Goal: Contribute content

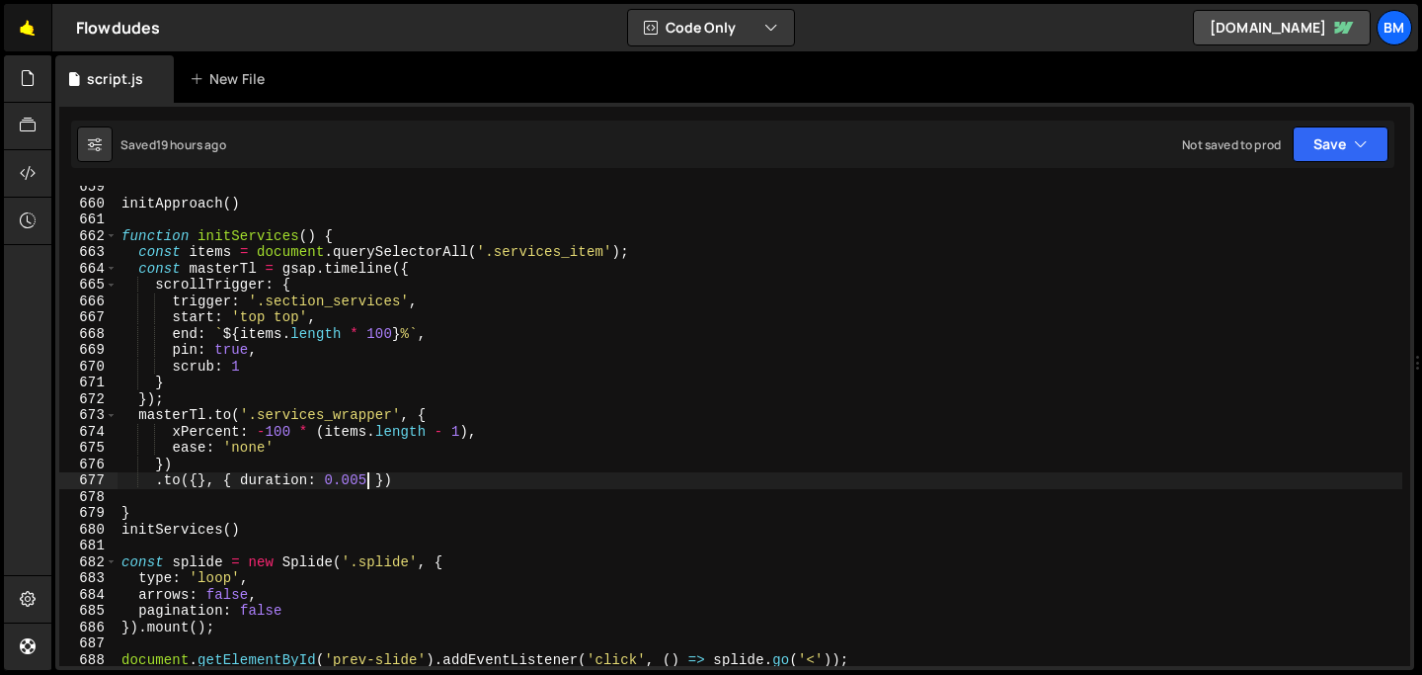
scroll to position [10732, 0]
click at [25, 41] on link "🤙" at bounding box center [28, 27] width 48 height 47
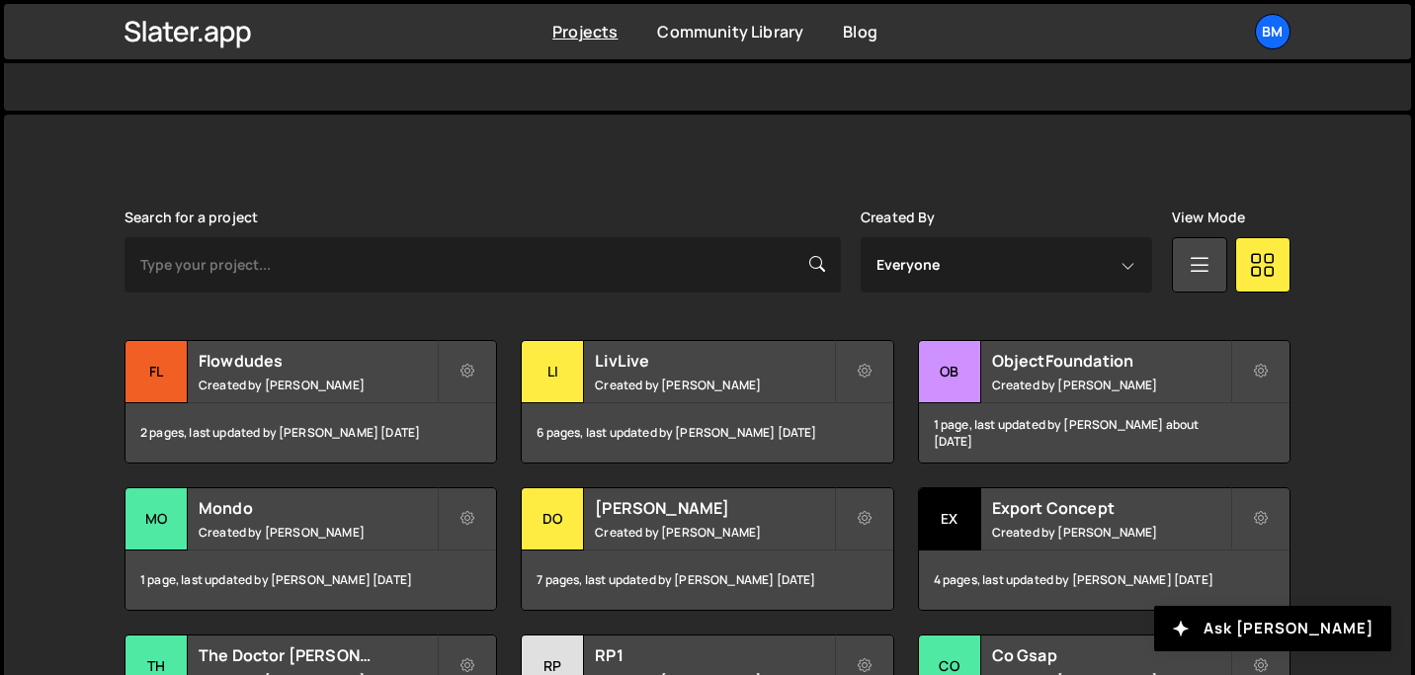
scroll to position [507, 0]
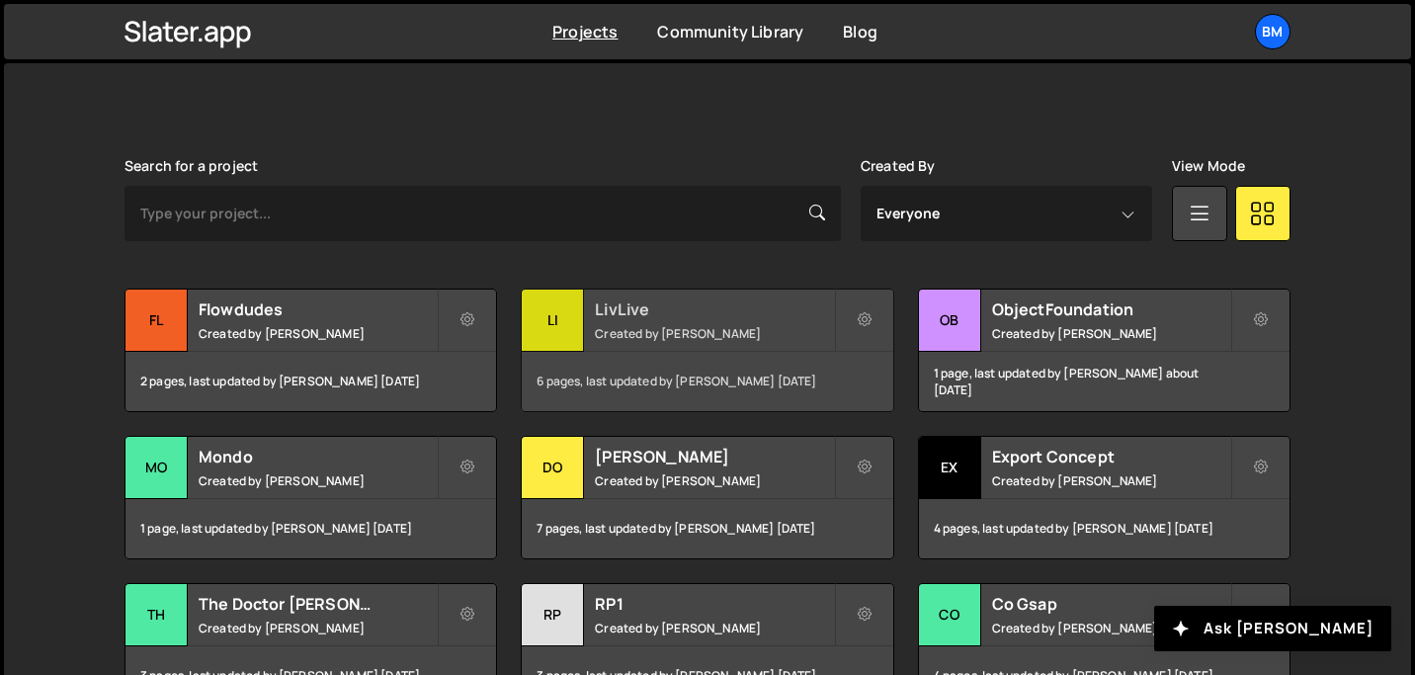
click at [628, 337] on small "Created by Brian Marlow" at bounding box center [714, 333] width 238 height 17
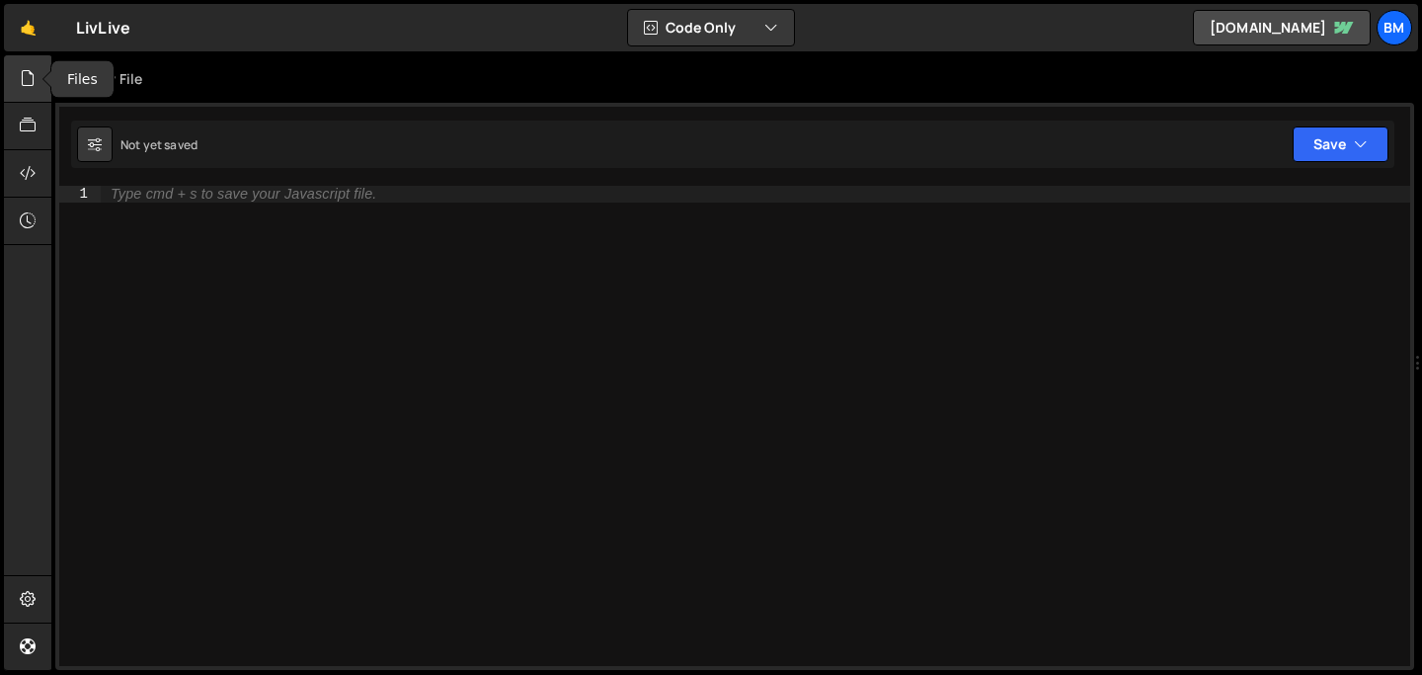
click at [20, 84] on icon at bounding box center [28, 78] width 16 height 22
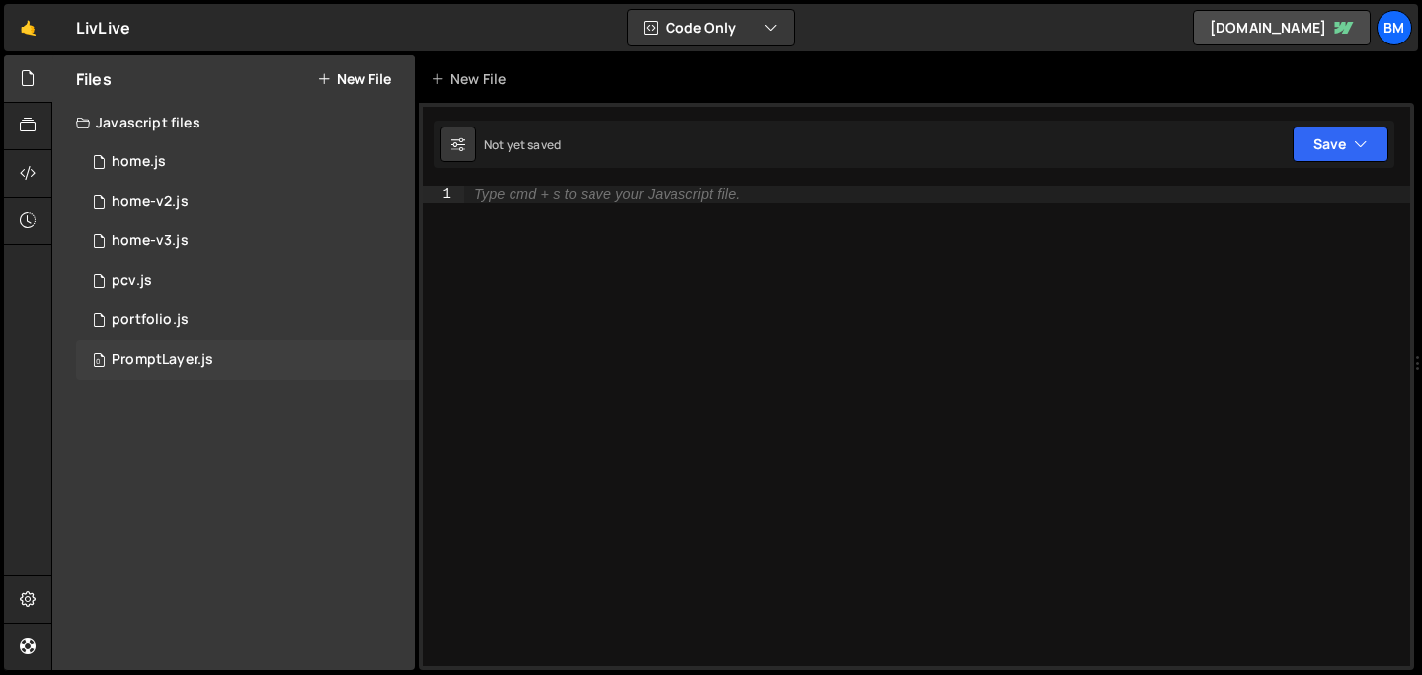
click at [151, 350] on div "0 PromptLayer.js 0" at bounding box center [245, 360] width 339 height 40
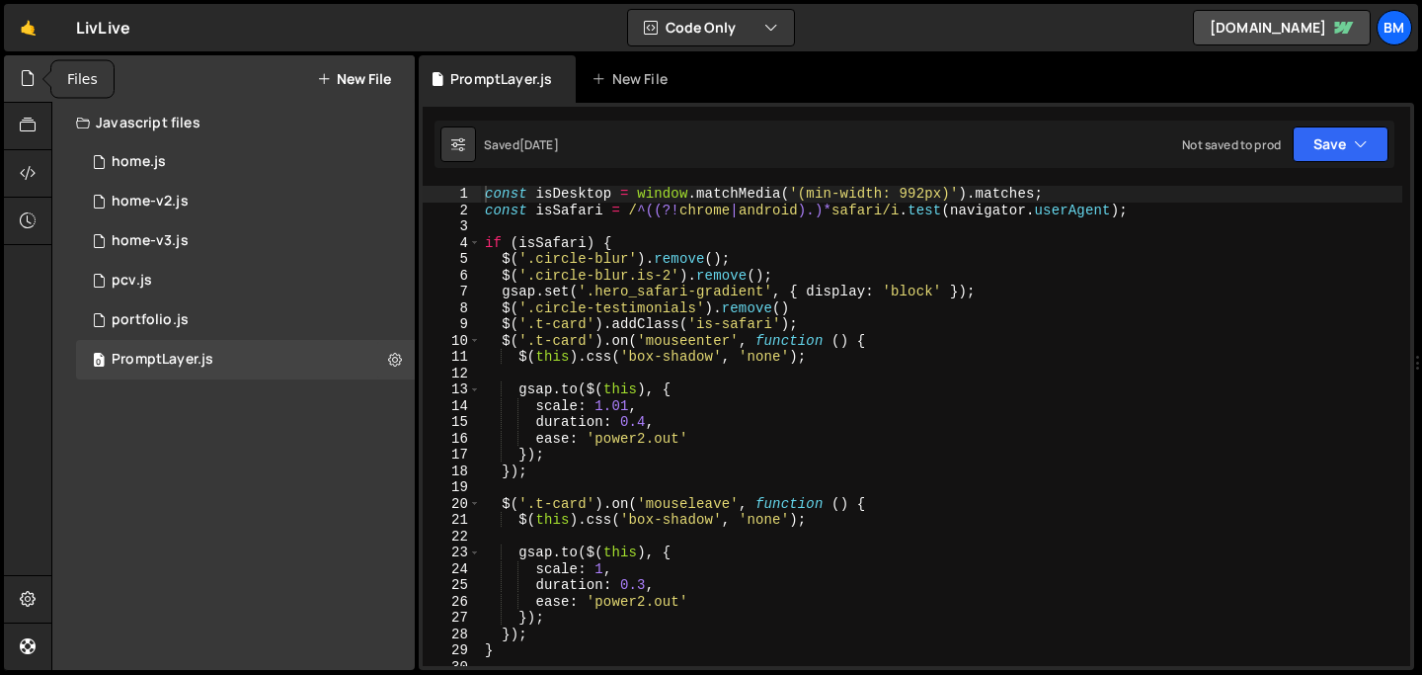
click at [31, 79] on icon at bounding box center [28, 78] width 16 height 22
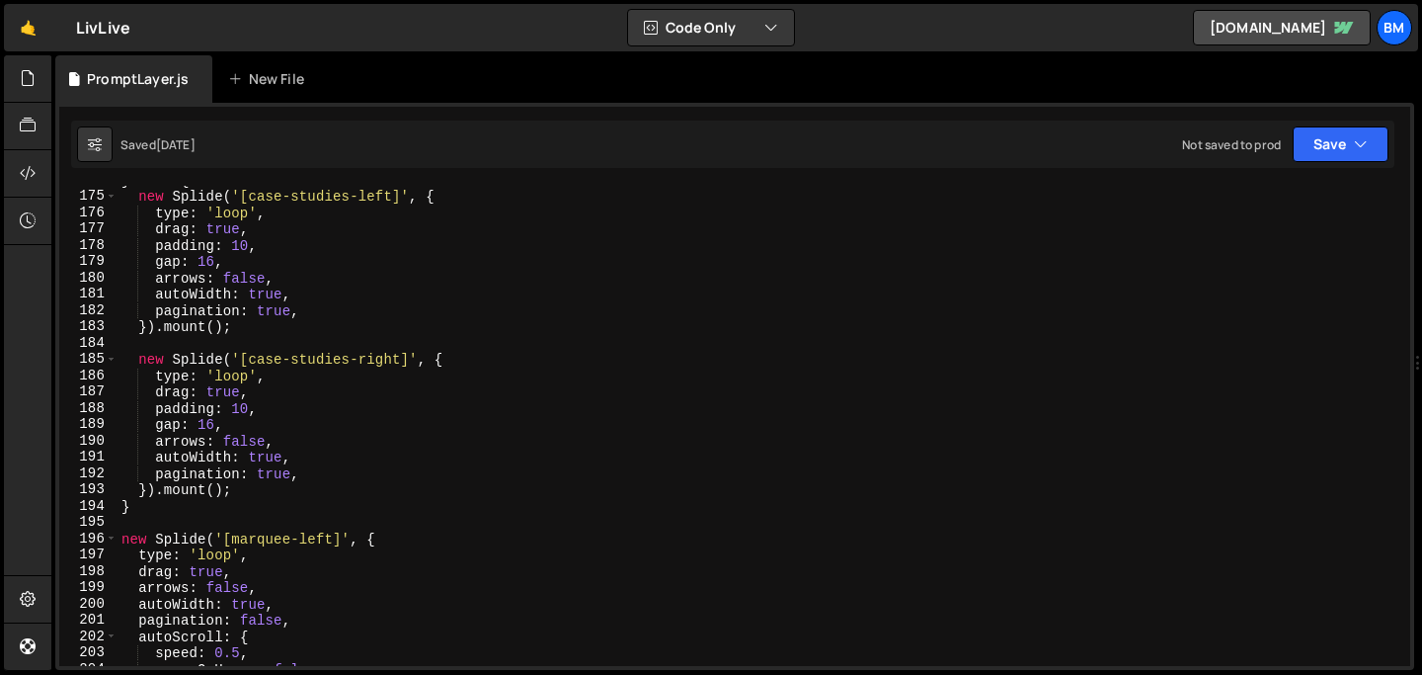
scroll to position [2845, 0]
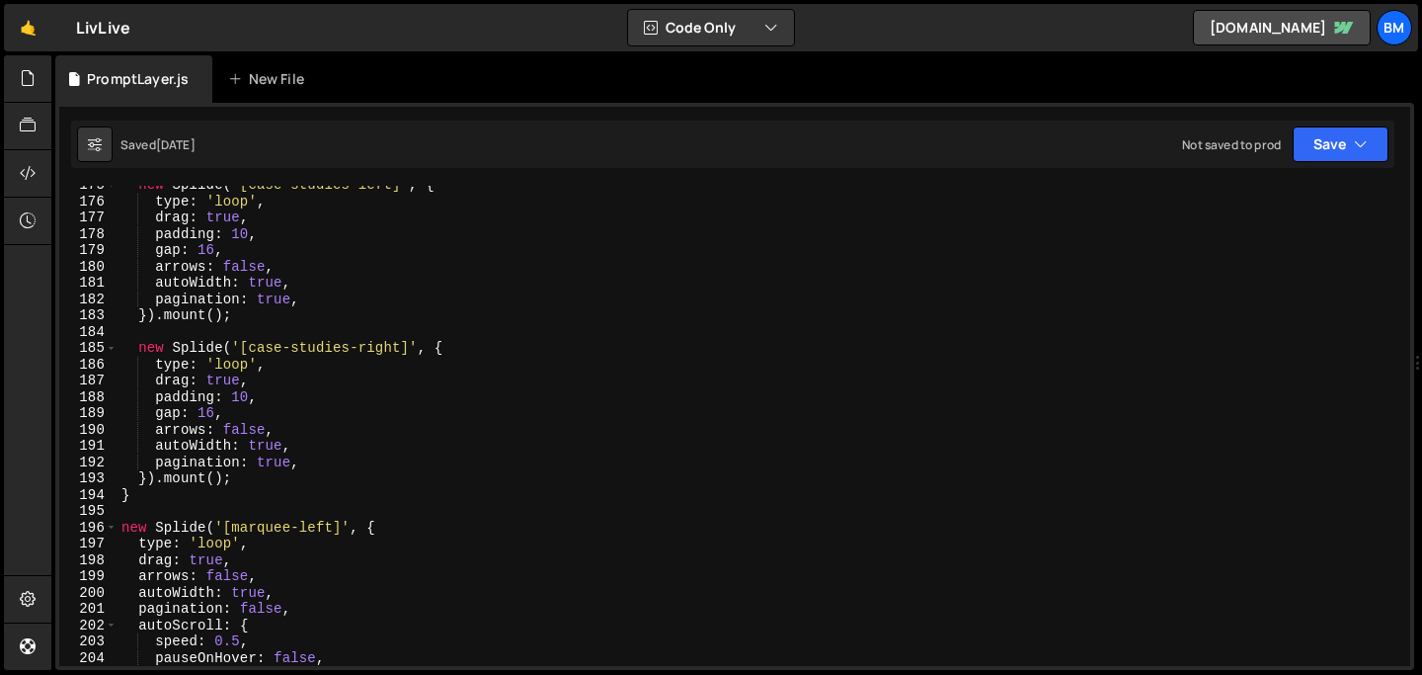
click at [463, 346] on div "new Splide ( '[case-studies-left]' , { type : 'loop' , drag : true , padding : …" at bounding box center [760, 433] width 1285 height 513
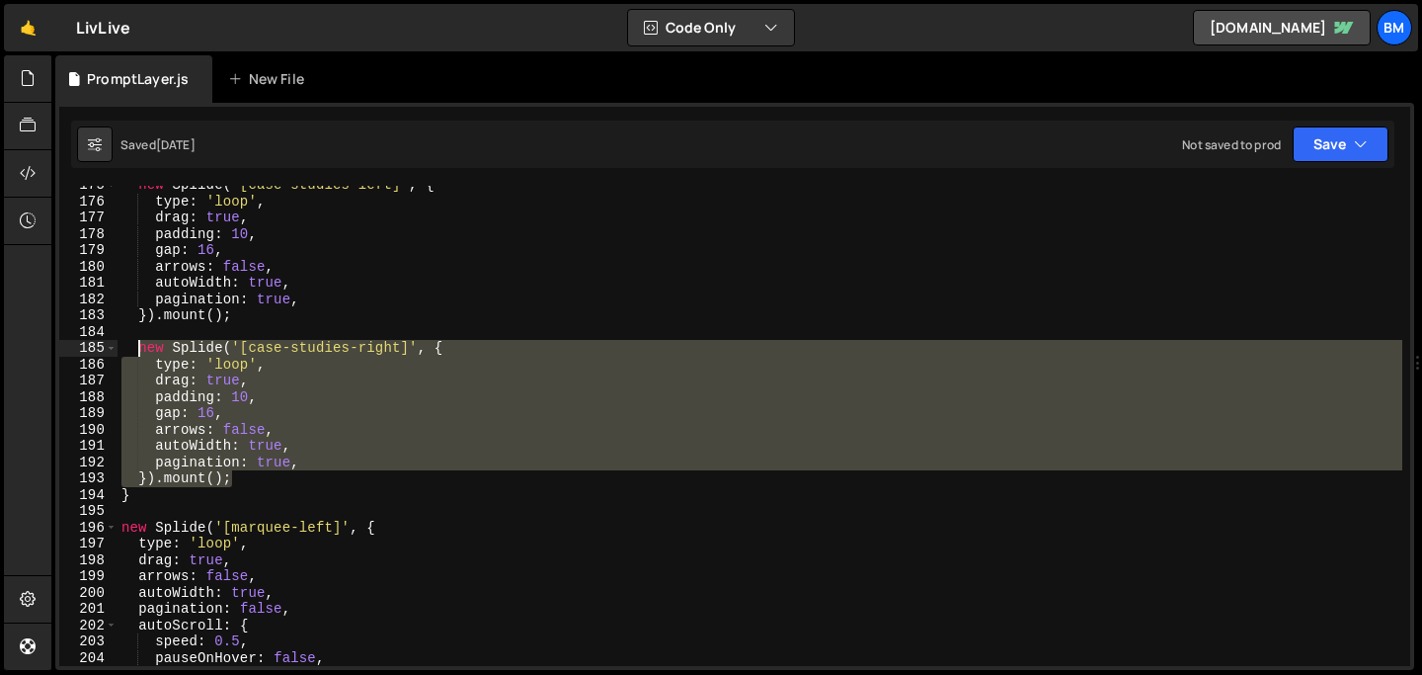
drag, startPoint x: 237, startPoint y: 479, endPoint x: 137, endPoint y: 353, distance: 161.1
click at [137, 353] on div "new Splide ( '[case-studies-left]' , { type : 'loop' , drag : true , padding : …" at bounding box center [760, 433] width 1285 height 513
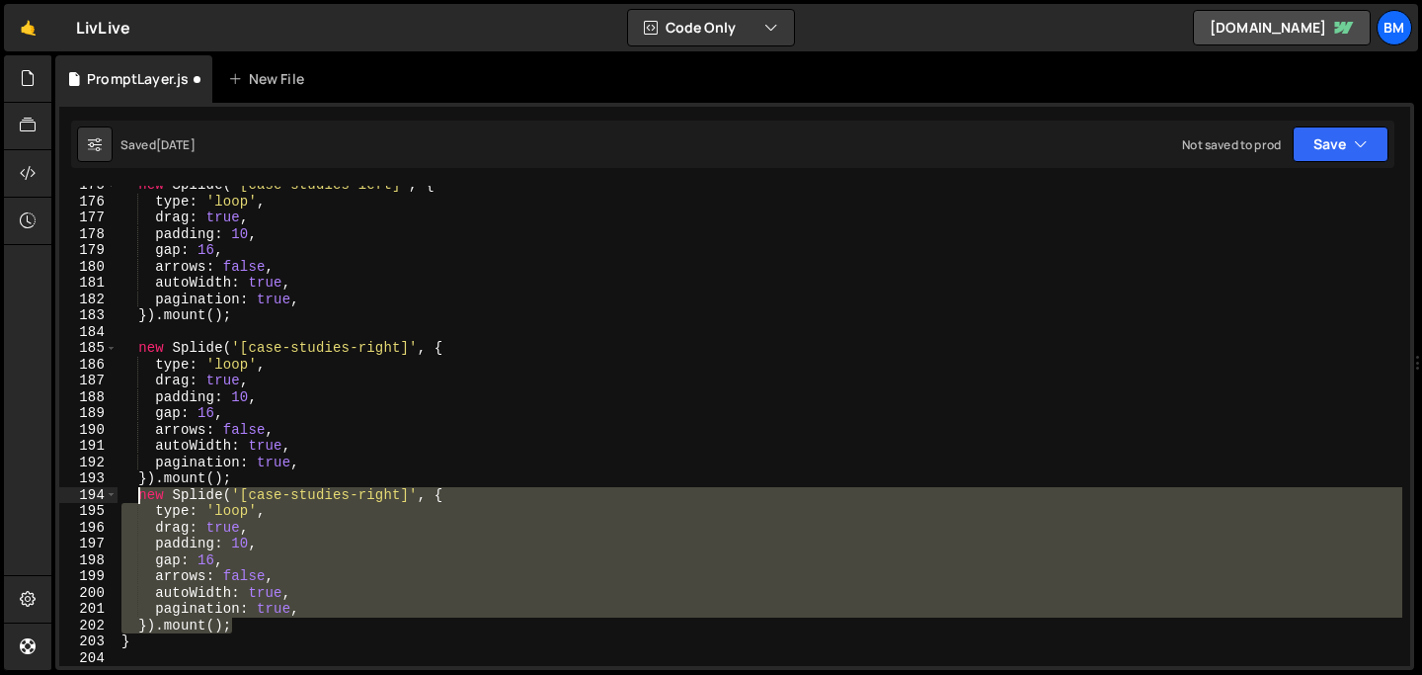
click at [365, 494] on div "new Splide ( '[case-studies-left]' , { type : 'loop' , drag : true , padding : …" at bounding box center [760, 426] width 1285 height 480
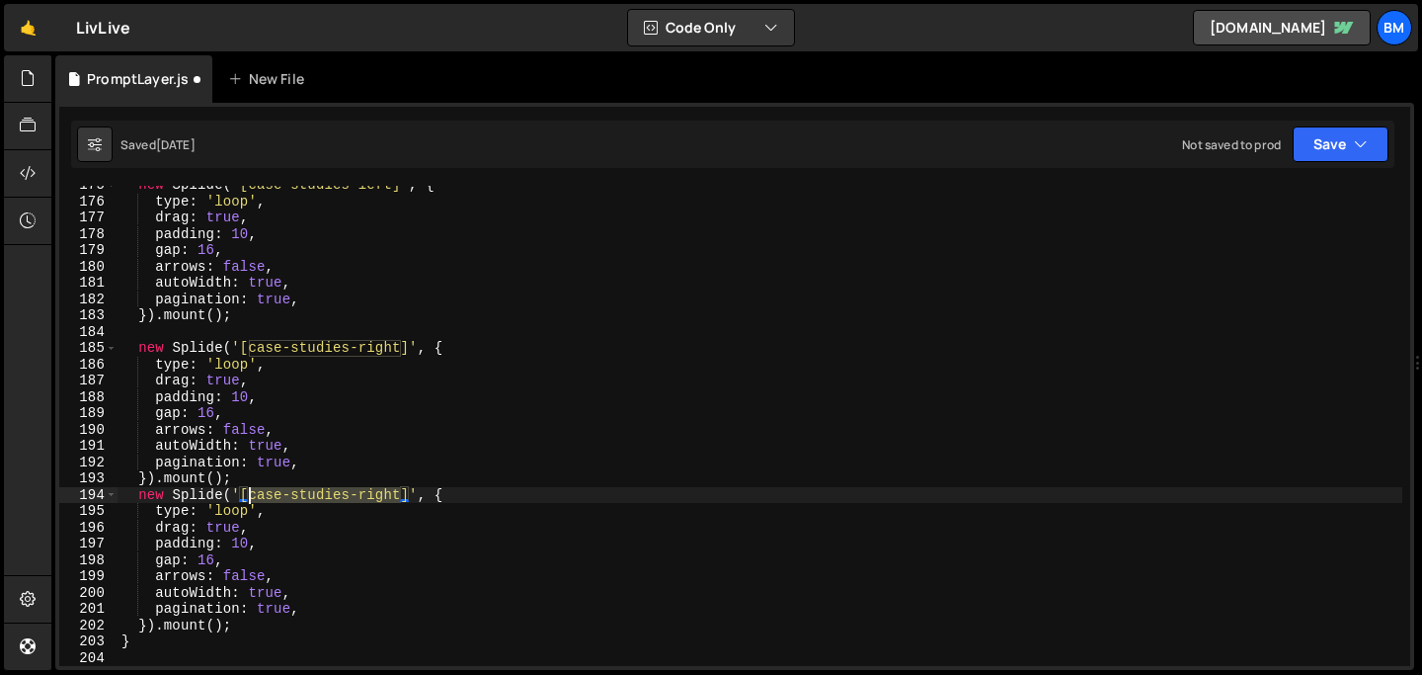
drag, startPoint x: 403, startPoint y: 492, endPoint x: 247, endPoint y: 498, distance: 156.2
click at [247, 497] on div "new Splide ( '[case-studies-left]' , { type : 'loop' , drag : true , padding : …" at bounding box center [760, 433] width 1285 height 513
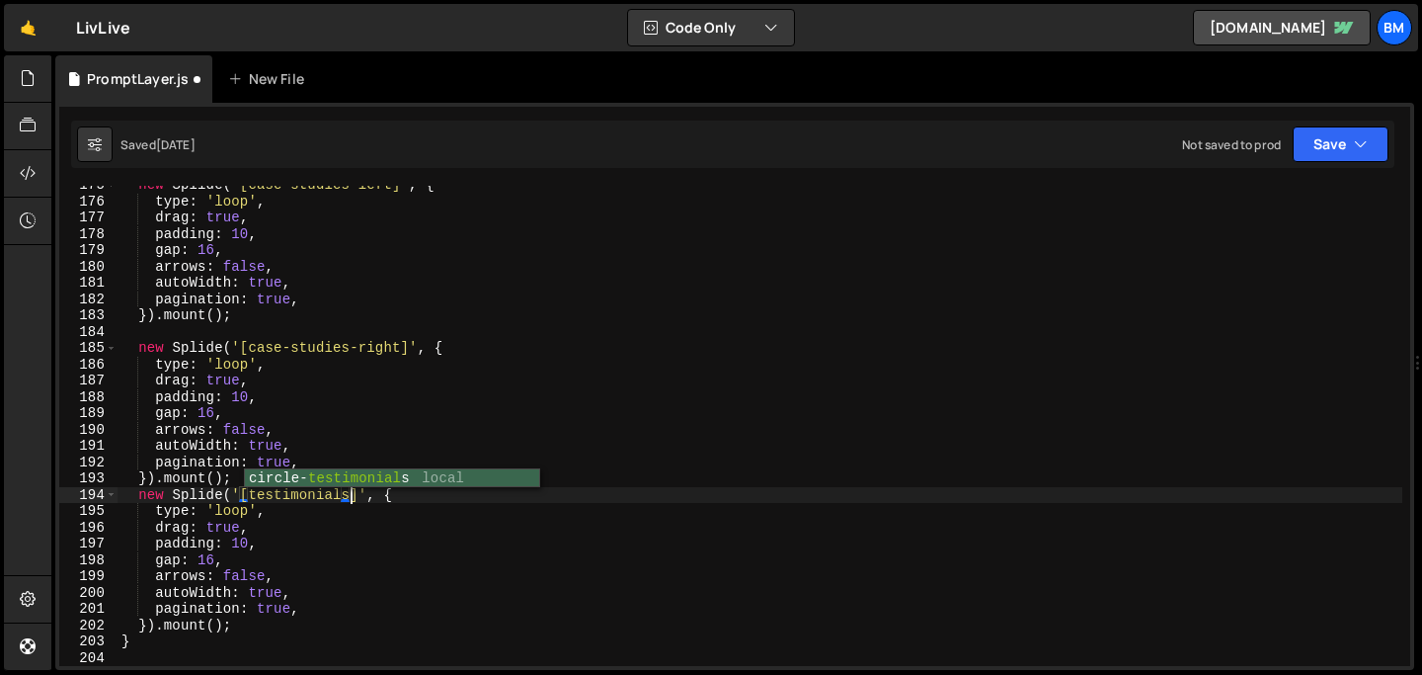
scroll to position [0, 16]
click at [242, 528] on div "new Splide ( '[case-studies-left]' , { type : 'loop' , drag : true , padding : …" at bounding box center [760, 433] width 1285 height 513
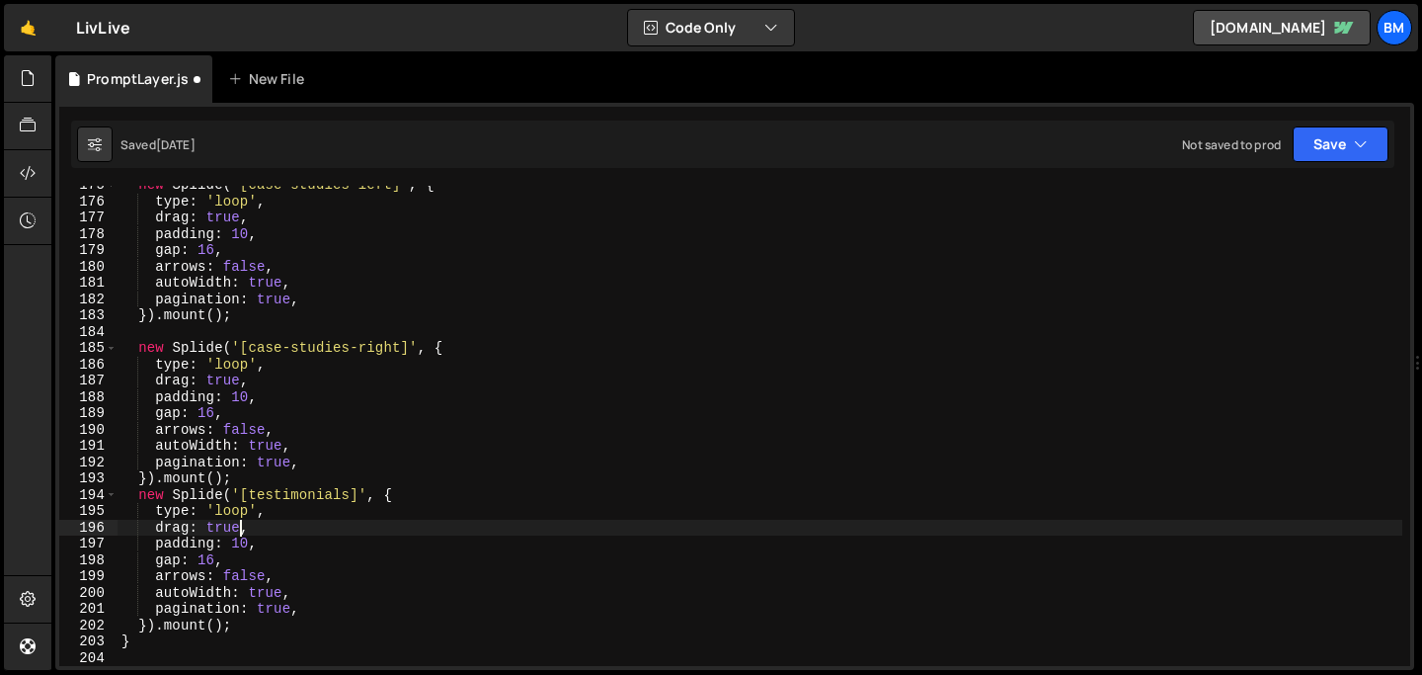
scroll to position [0, 8]
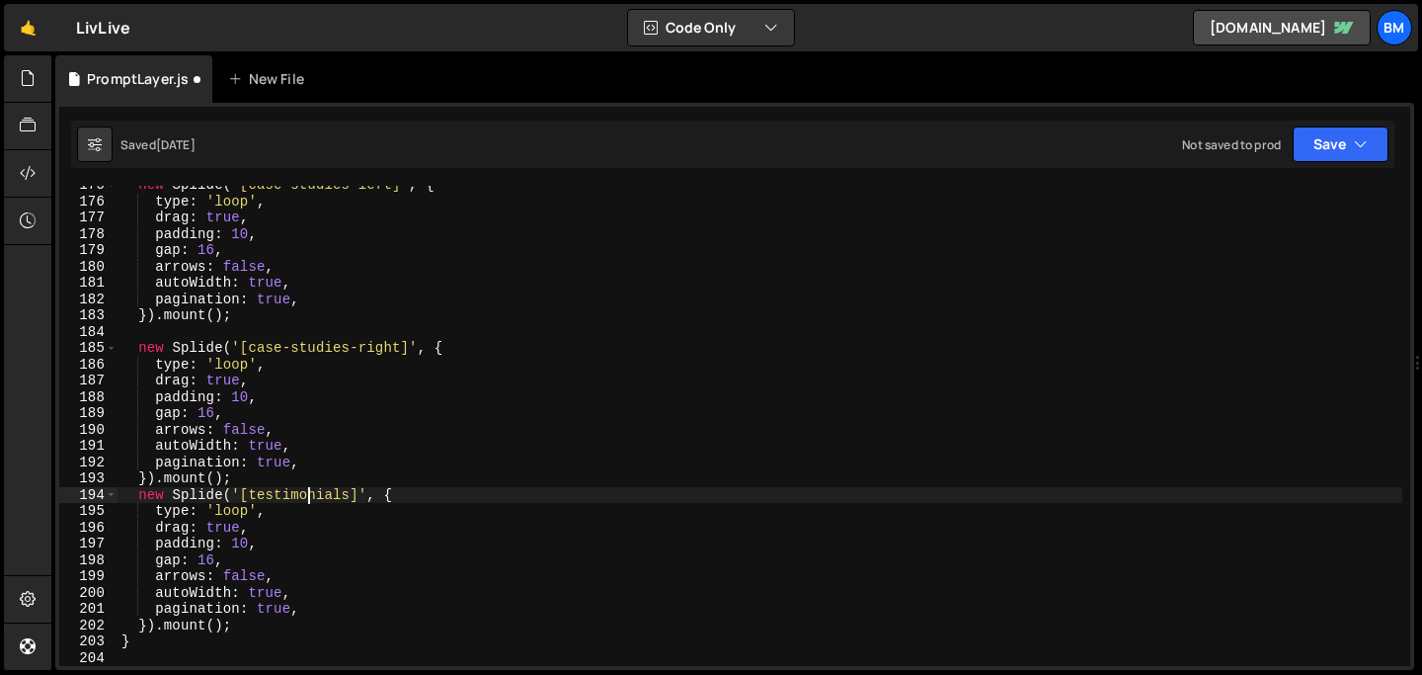
click at [309, 496] on div "new Splide ( '[case-studies-left]' , { type : 'loop' , drag : true , padding : …" at bounding box center [760, 433] width 1285 height 513
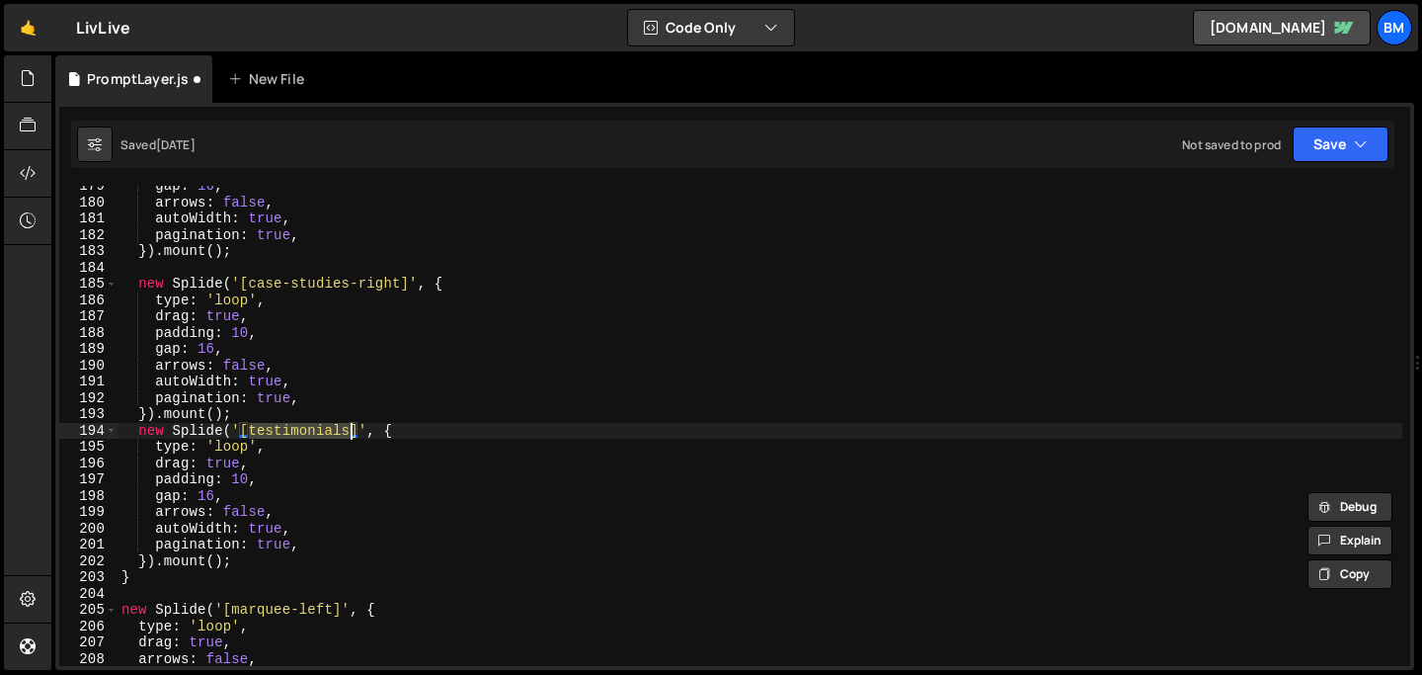
scroll to position [2912, 0]
click at [249, 417] on div "gap : 16 , arrows : false , autoWidth : true , pagination : true , }) . mount (…" at bounding box center [760, 431] width 1285 height 513
type textarea "}).mount();"
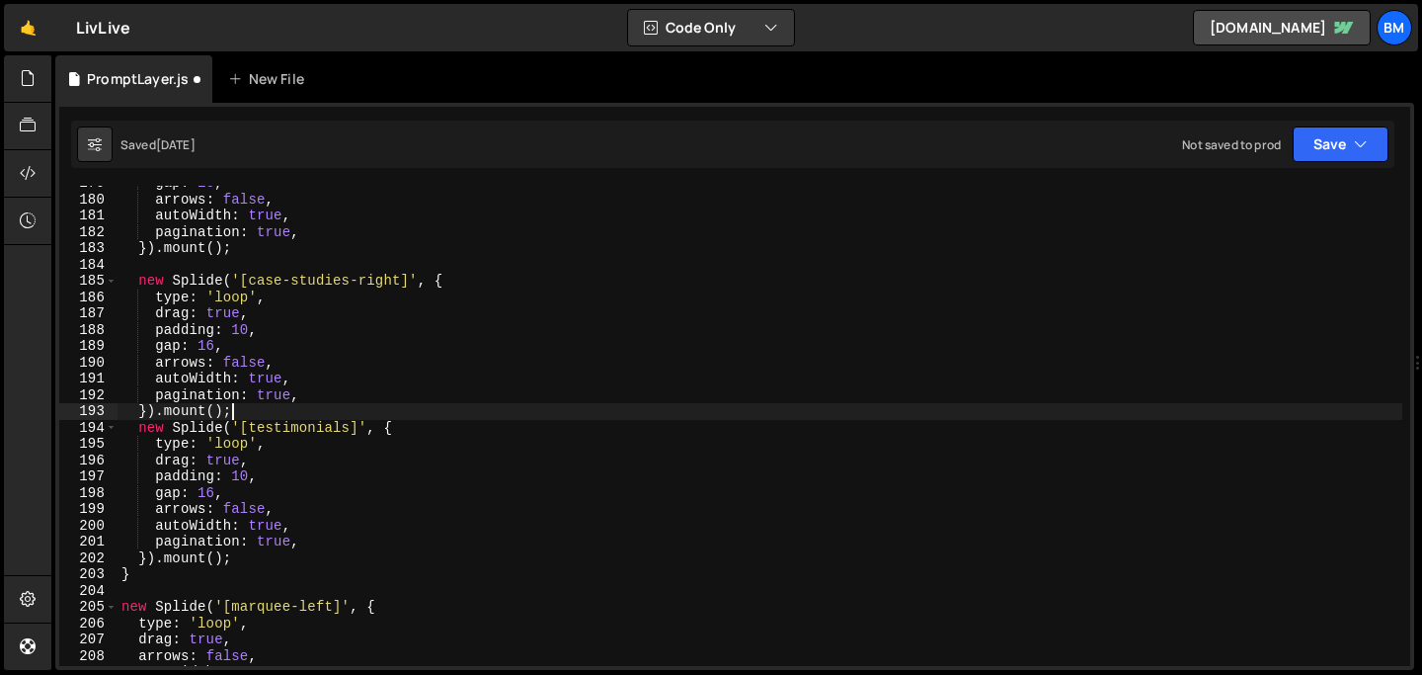
scroll to position [0, 0]
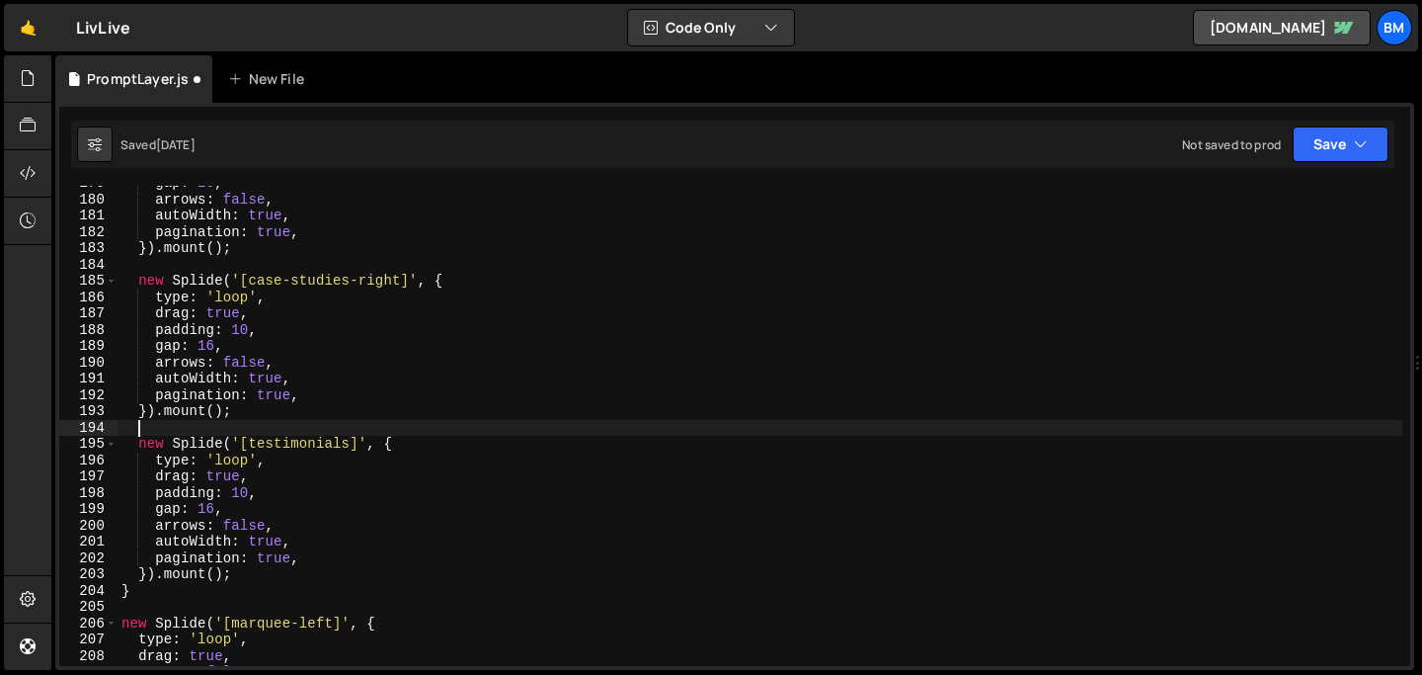
click at [223, 479] on div "gap : 16 , arrows : false , autoWidth : true , pagination : true , }) . mount (…" at bounding box center [760, 431] width 1285 height 513
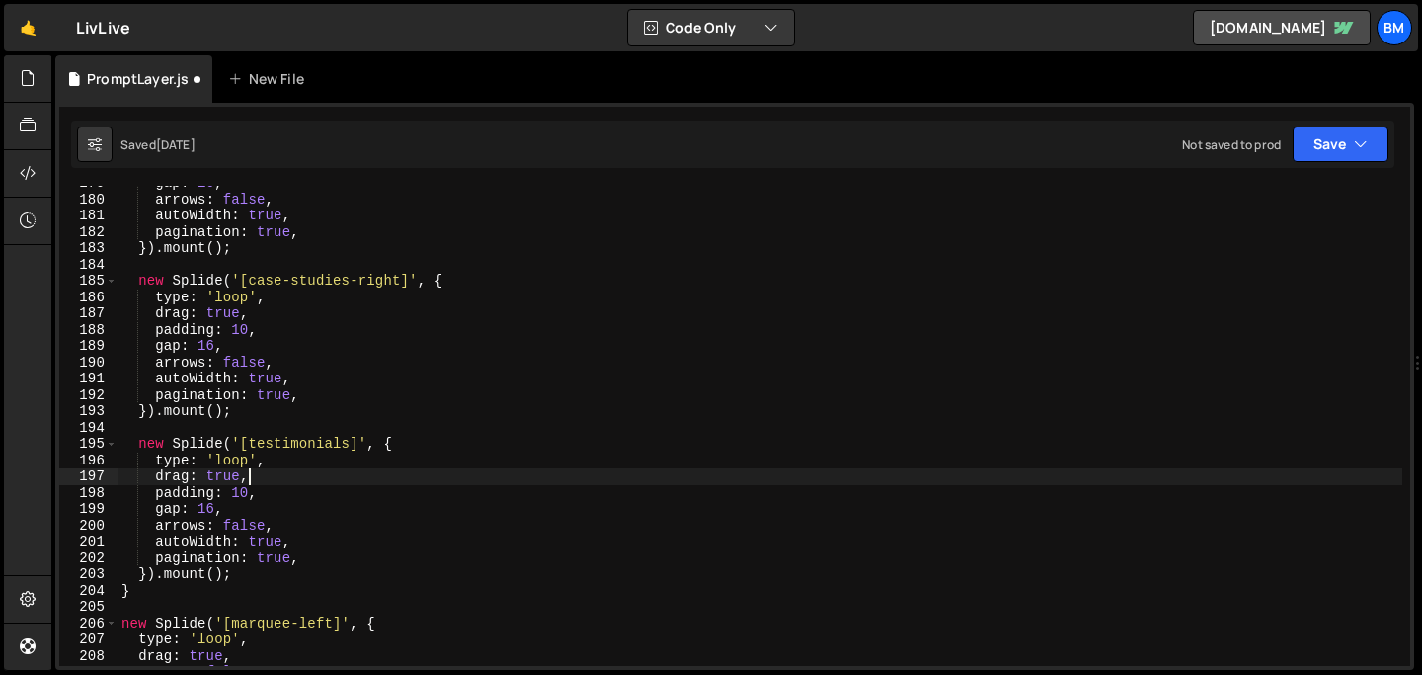
click at [261, 479] on div "gap : 16 , arrows : false , autoWidth : true , pagination : true , }) . mount (…" at bounding box center [760, 431] width 1285 height 513
click at [268, 491] on div "gap : 16 , arrows : false , autoWidth : true , pagination : true , }) . mount (…" at bounding box center [760, 431] width 1285 height 513
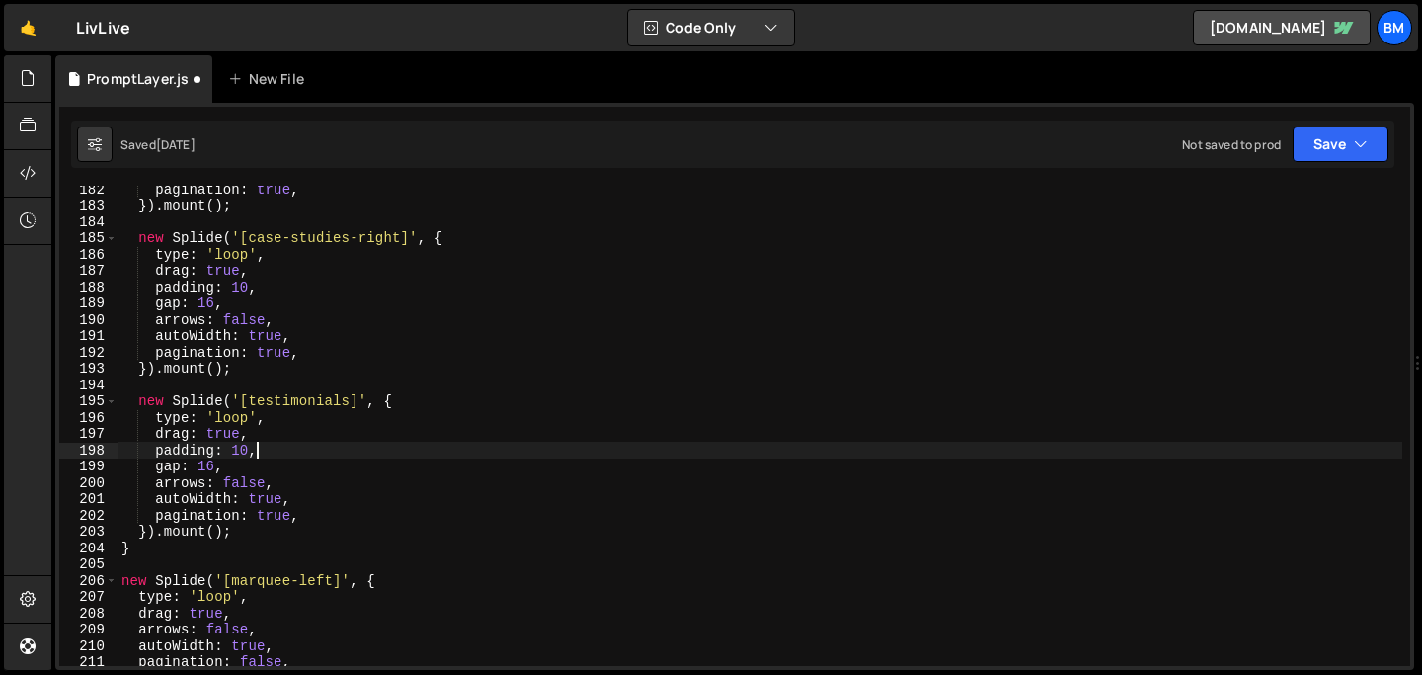
scroll to position [2955, 0]
click at [417, 395] on div "pagination : true , }) . mount ( ) ; new Splide ( '[case-studies-right]' , { ty…" at bounding box center [760, 437] width 1285 height 513
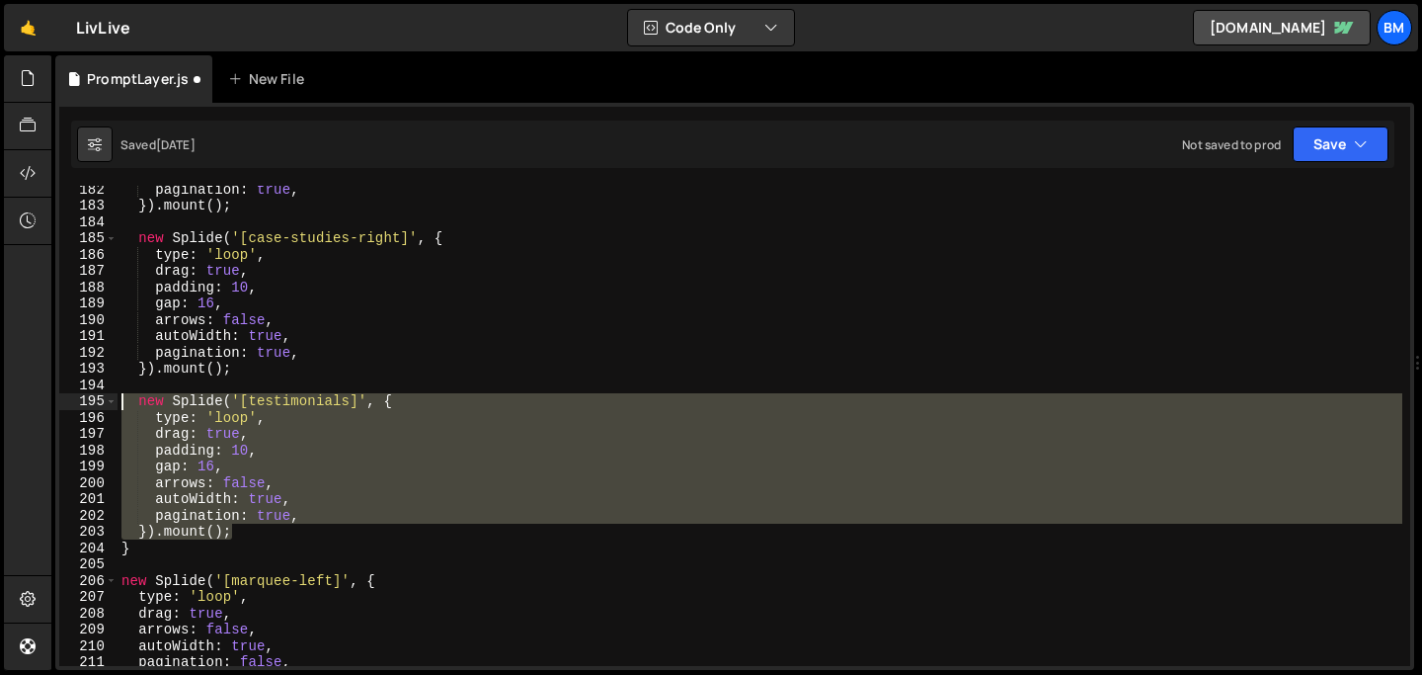
drag, startPoint x: 251, startPoint y: 531, endPoint x: 121, endPoint y: 408, distance: 179.6
click at [121, 408] on div "pagination : true , }) . mount ( ) ; new Splide ( '[case-studies-right]' , { ty…" at bounding box center [760, 437] width 1285 height 513
type textarea "new Splide('[testimonials]', { type: 'loop',"
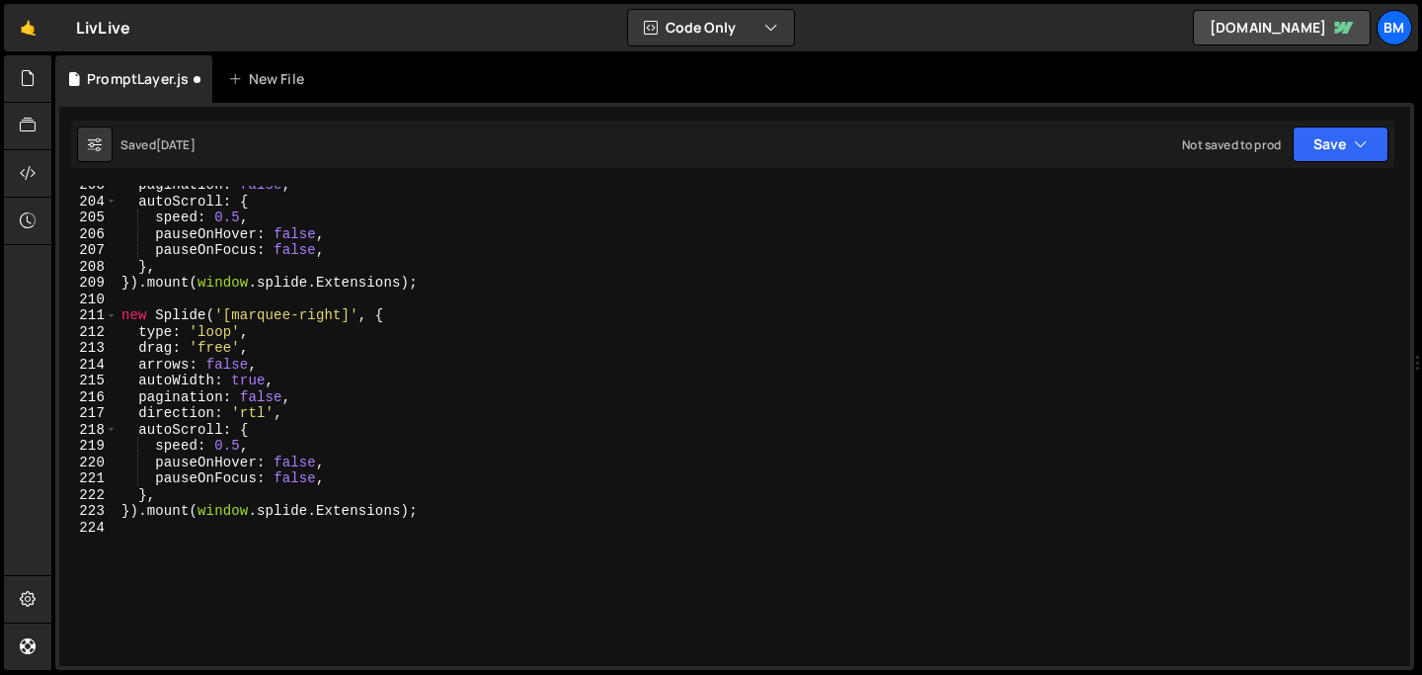
scroll to position [3322, 0]
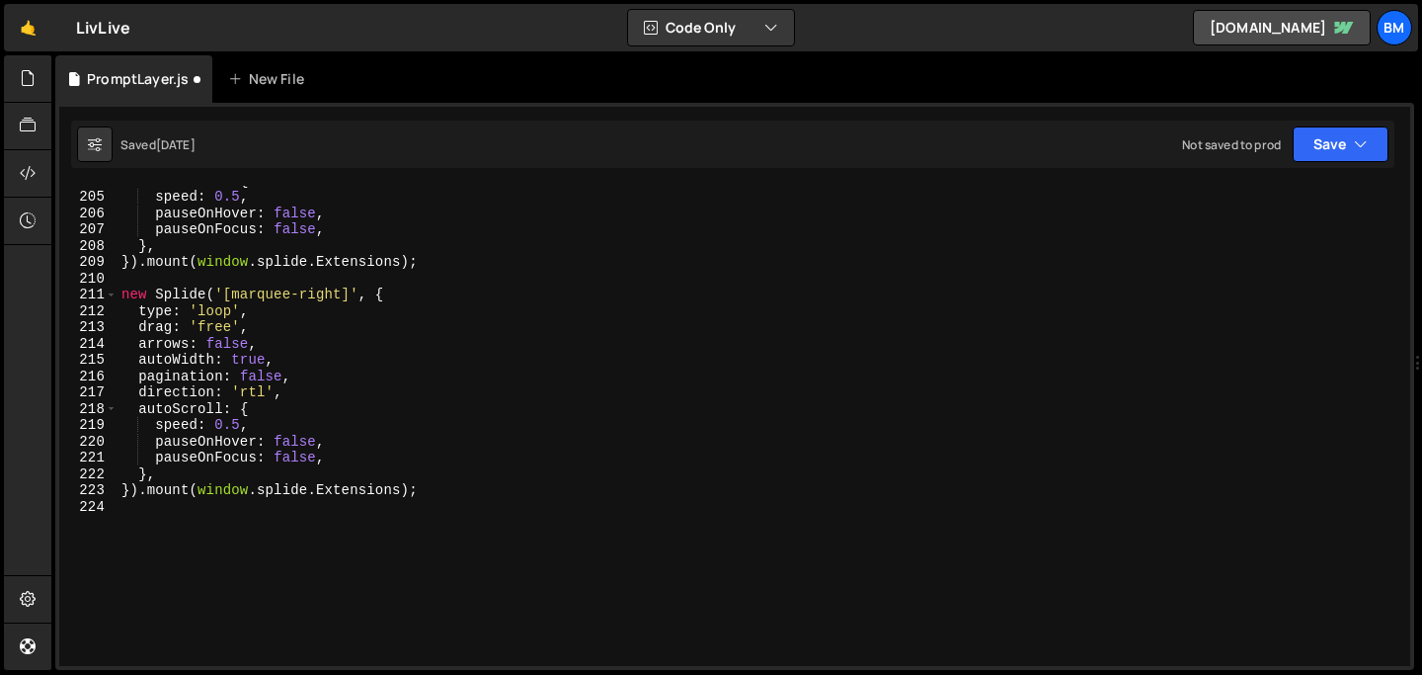
click at [149, 539] on div "autoScroll : { speed : 0.5 , pauseOnHover : false , pauseOnFocus : false , } , …" at bounding box center [760, 428] width 1285 height 513
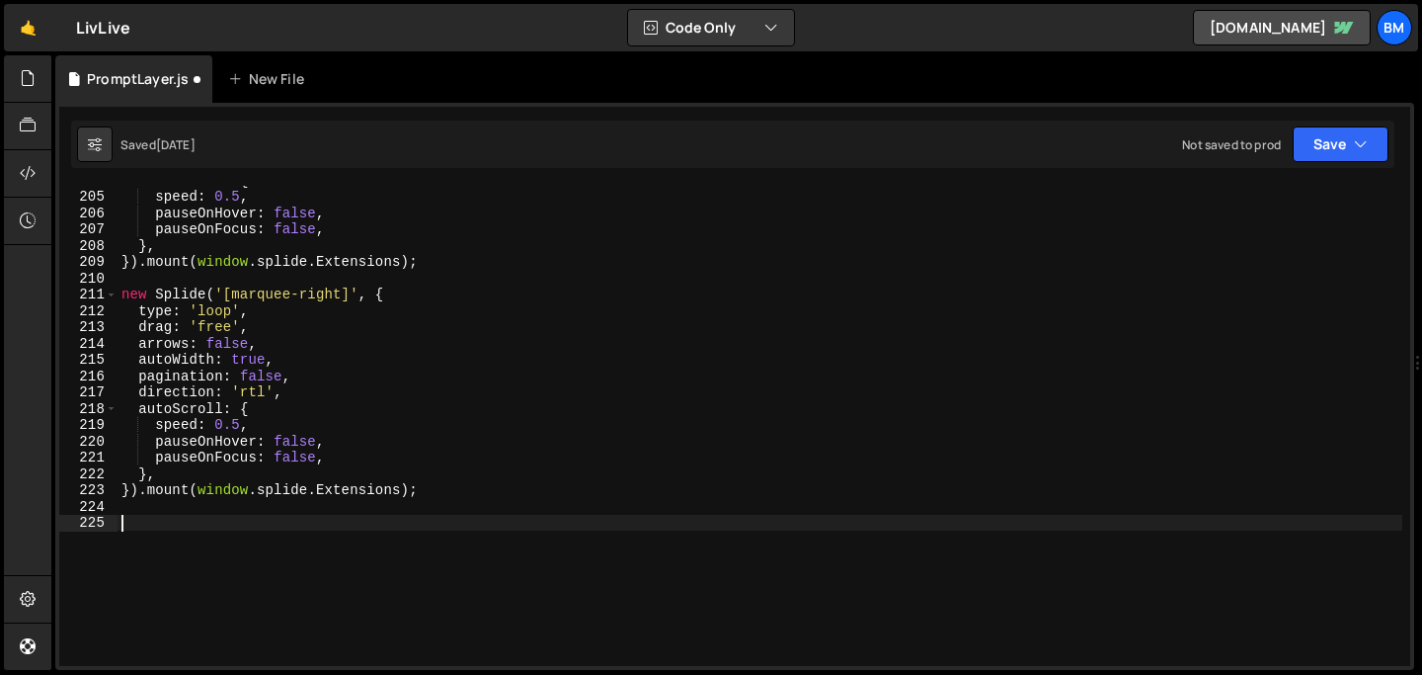
paste textarea "}).mount();"
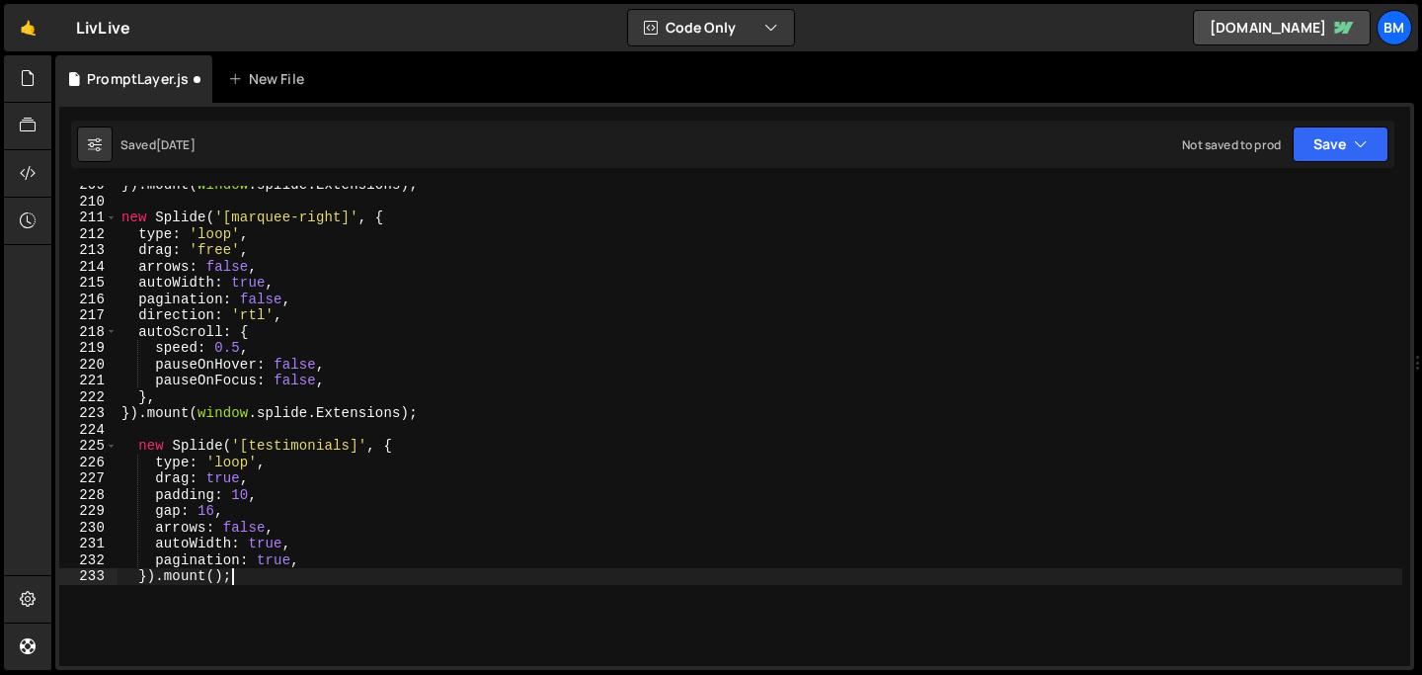
scroll to position [3399, 0]
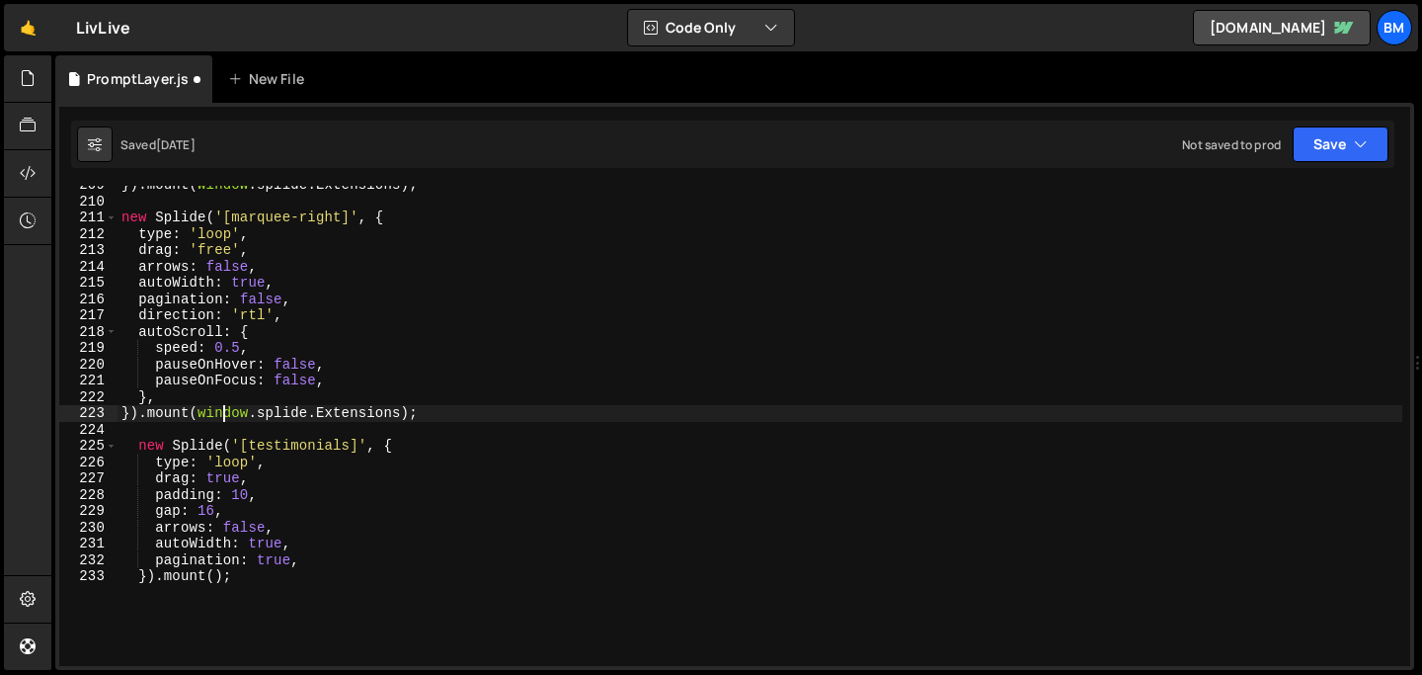
click at [226, 413] on div "}) . mount ( window . splide . Extensions ) ; new Splide ( '[marquee-right]' , …" at bounding box center [760, 433] width 1285 height 513
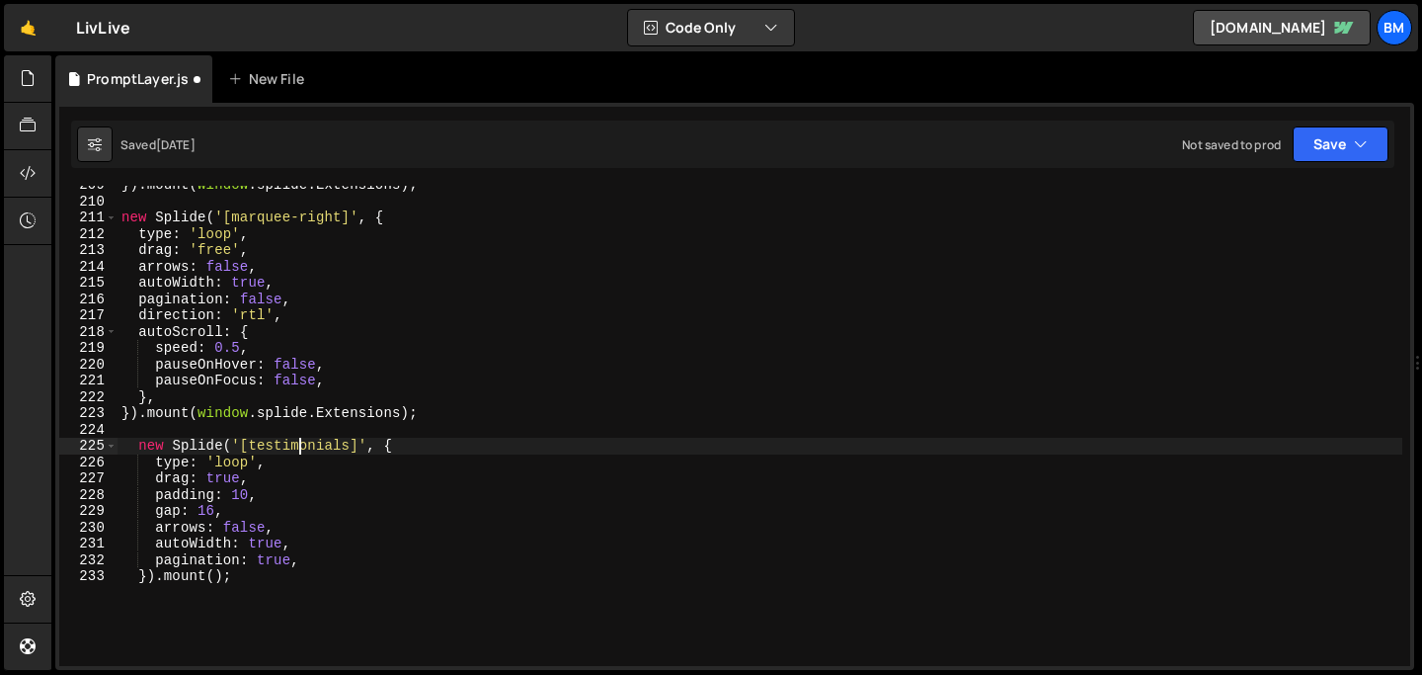
click at [303, 447] on div "}) . mount ( window . splide . Extensions ) ; new Splide ( '[marquee-right]' , …" at bounding box center [760, 433] width 1285 height 513
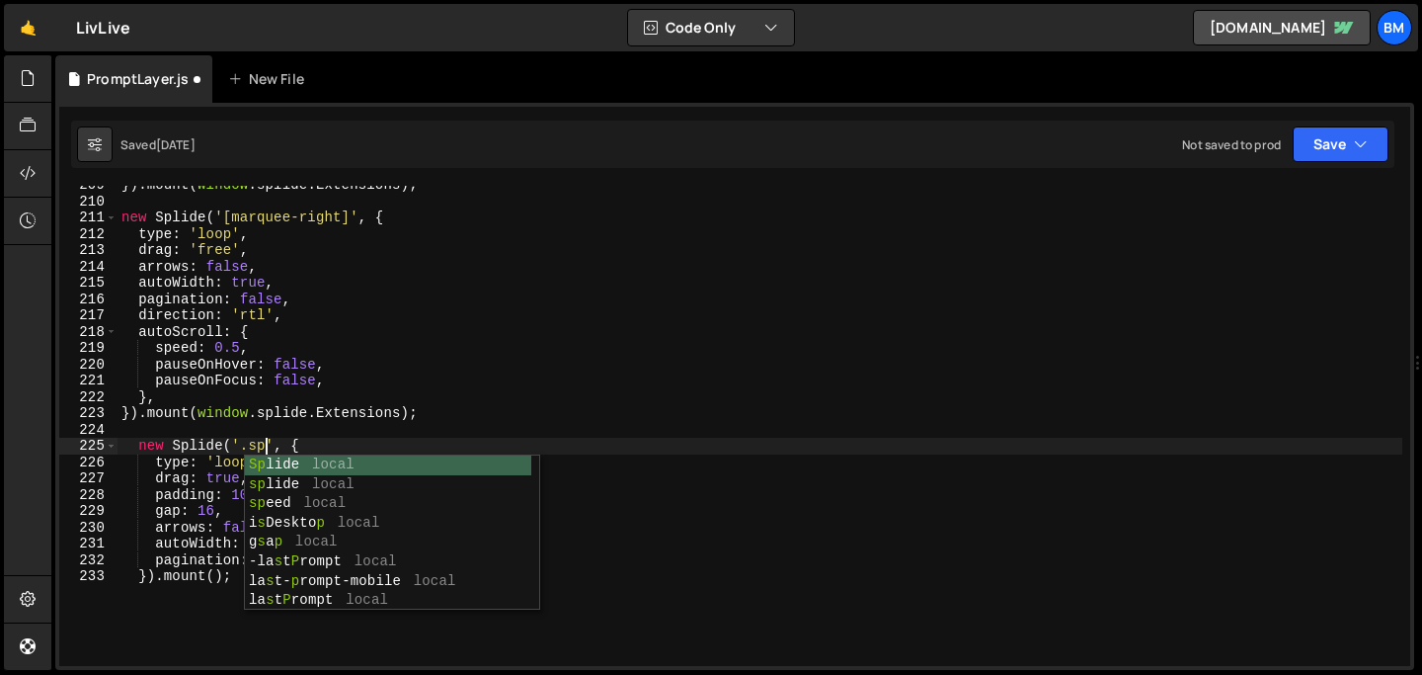
scroll to position [0, 10]
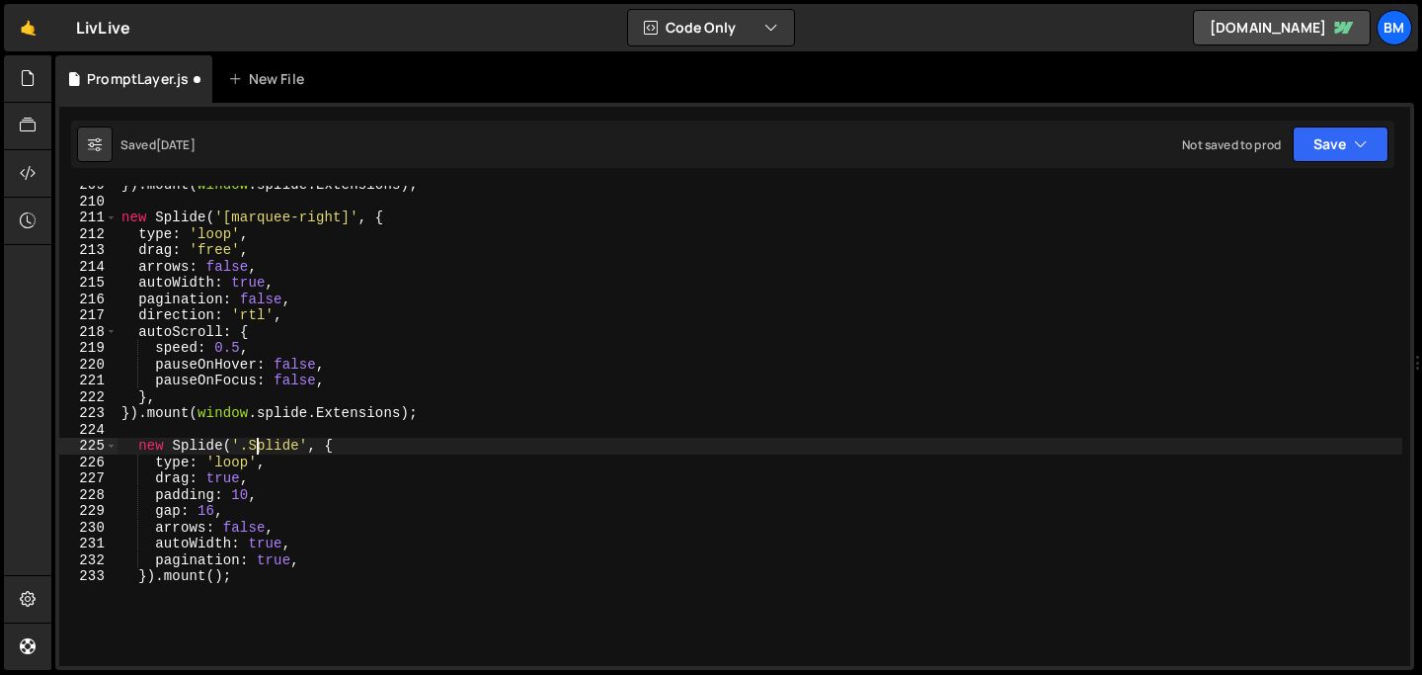
click at [257, 446] on div "}) . mount ( window . splide . Extensions ) ; new Splide ( '[marquee-right]' , …" at bounding box center [760, 433] width 1285 height 513
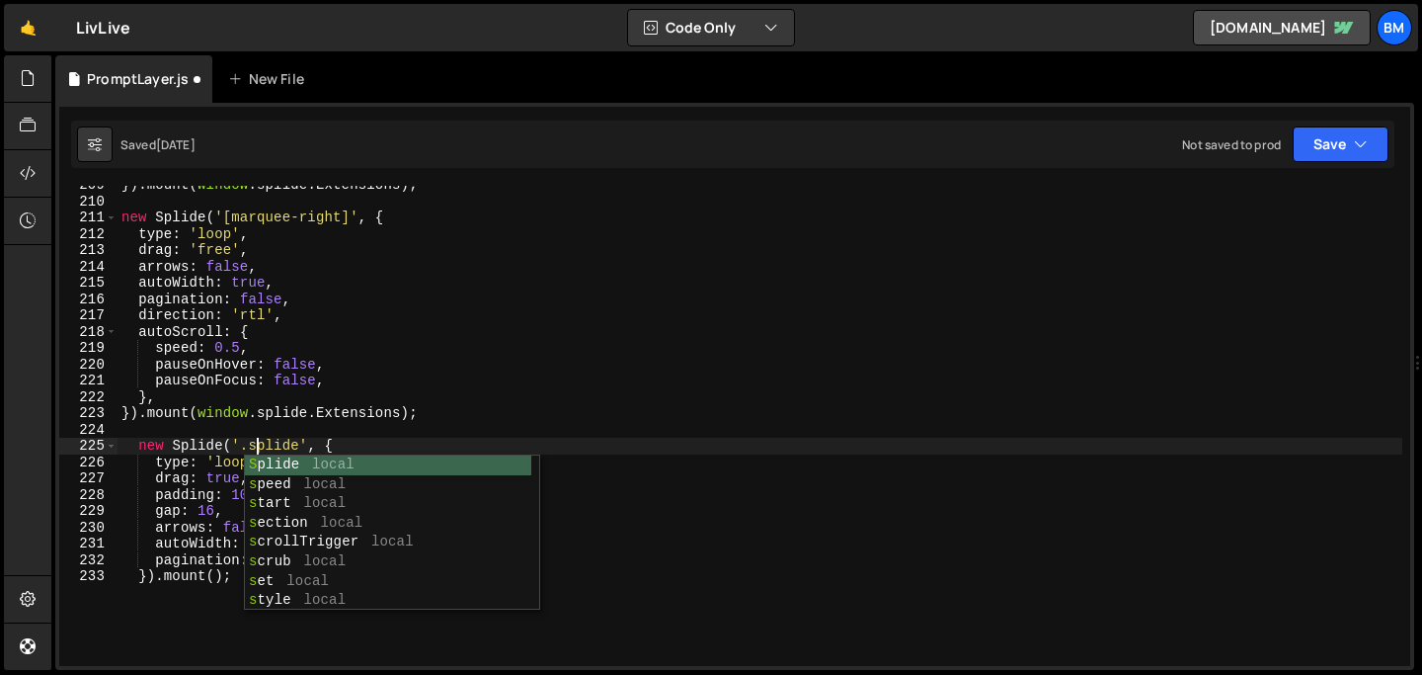
click at [273, 444] on div "}) . mount ( window . splide . Extensions ) ; new Splide ( '[marquee-right]' , …" at bounding box center [760, 433] width 1285 height 513
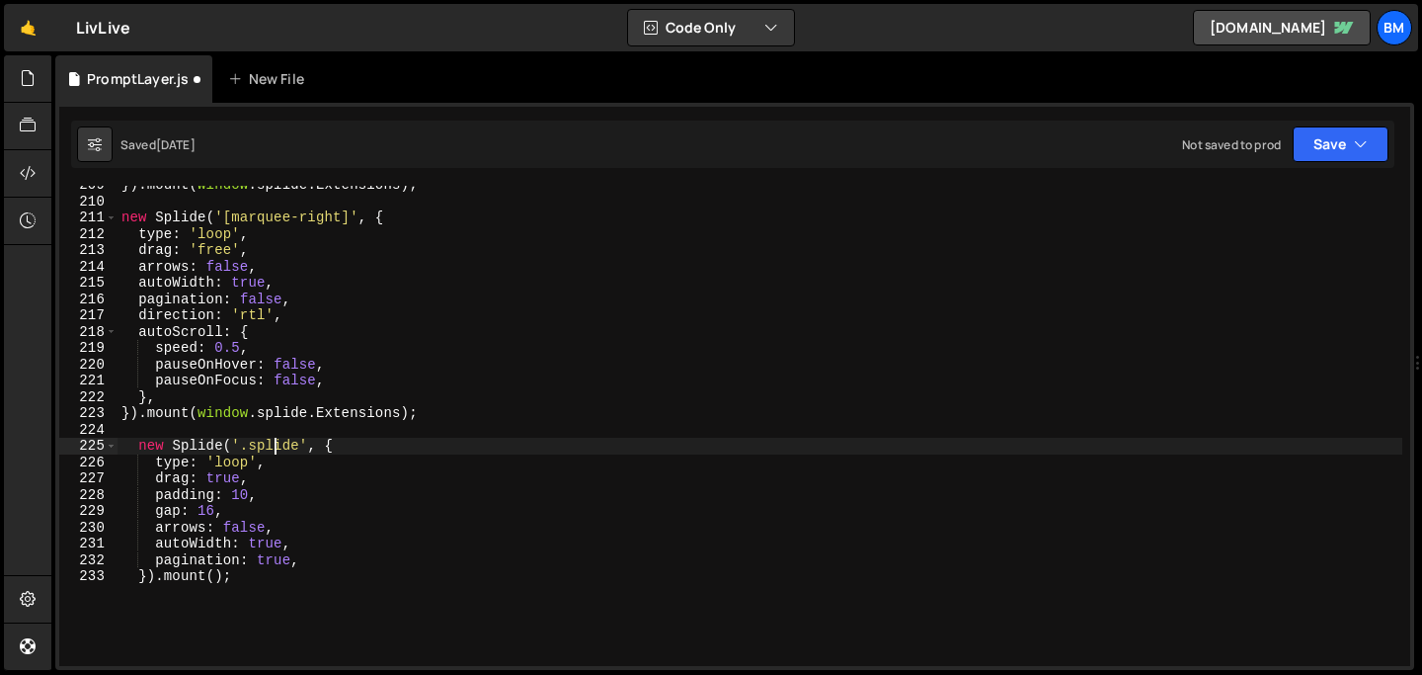
click at [301, 444] on div "}) . mount ( window . splide . Extensions ) ; new Splide ( '[marquee-right]' , …" at bounding box center [760, 433] width 1285 height 513
paste textarea "is-testimonials"
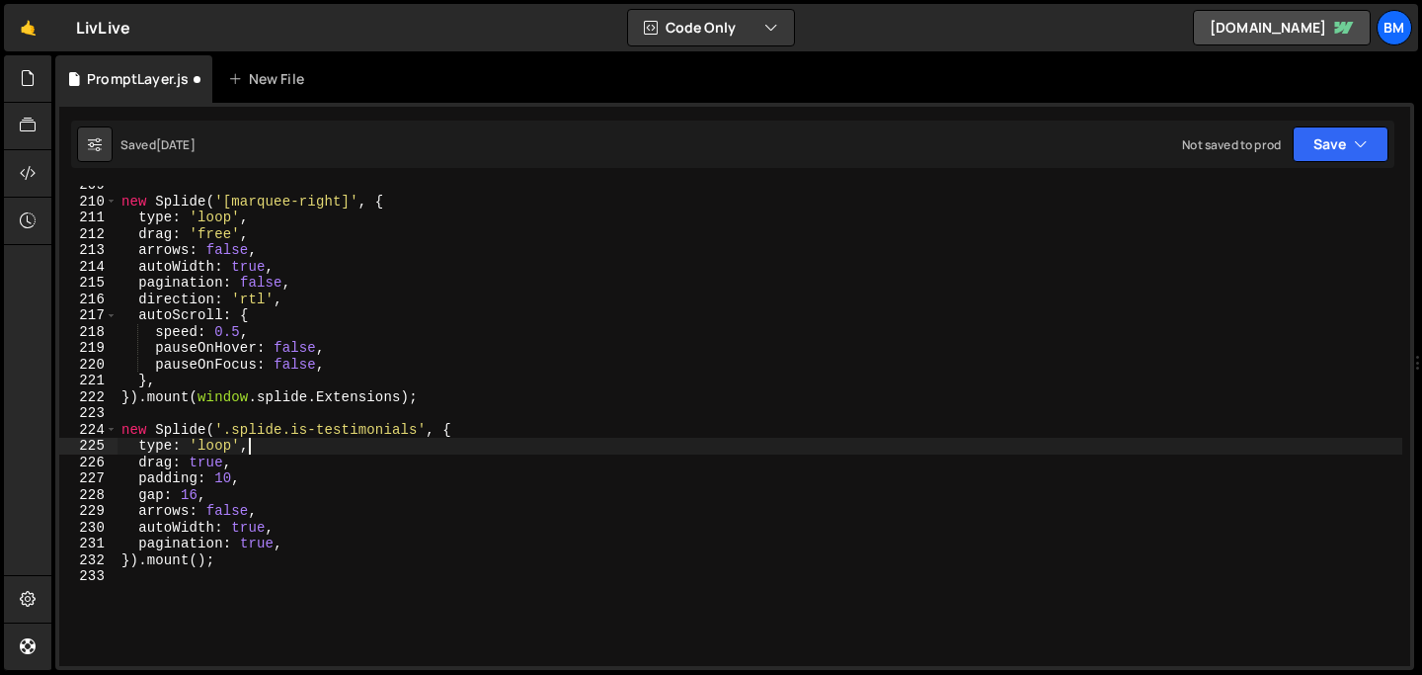
scroll to position [0, 8]
click at [220, 457] on div "new Splide ( '[marquee-right]' , { type : 'loop' , drag : 'free' , arrows : fal…" at bounding box center [760, 433] width 1285 height 513
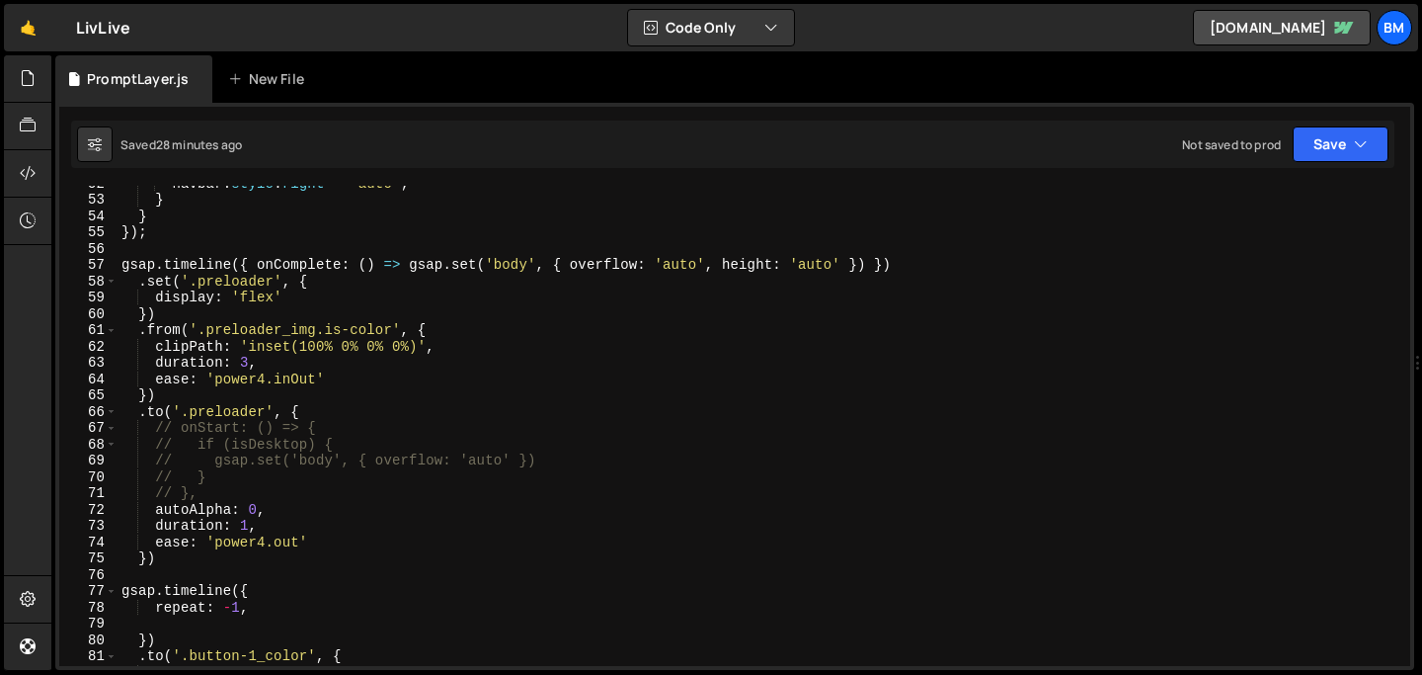
scroll to position [0, 0]
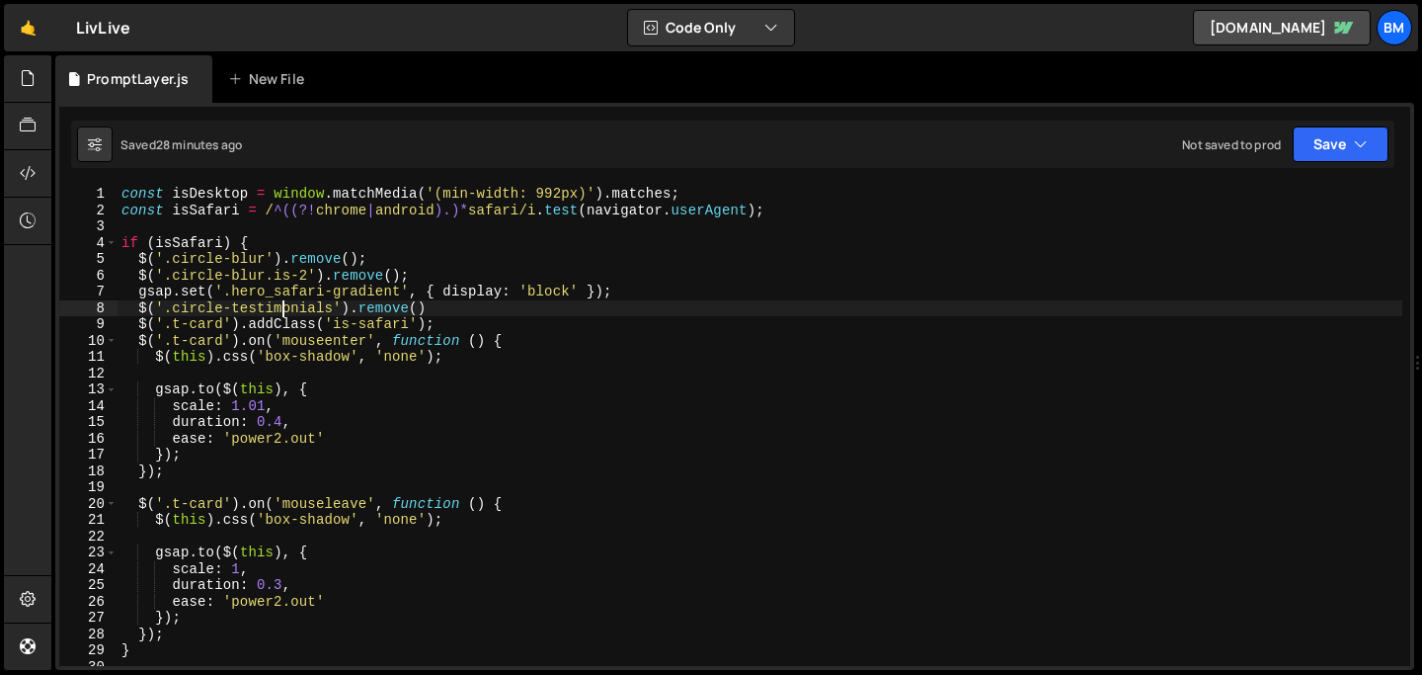
click at [282, 305] on div "const isDesktop = window . matchMedia ( '(min-width: 992px)' ) . matches ; cons…" at bounding box center [760, 442] width 1285 height 513
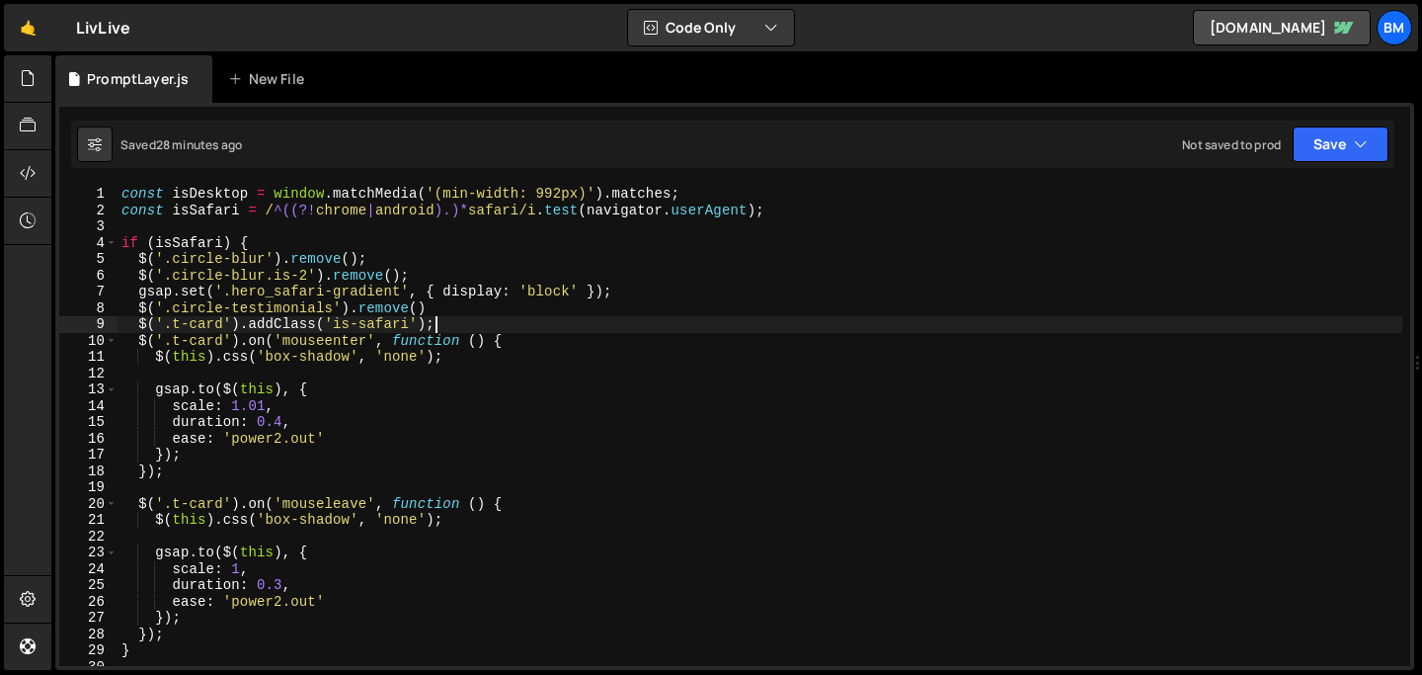
click at [441, 328] on div "const isDesktop = window . matchMedia ( '(min-width: 992px)' ) . matches ; cons…" at bounding box center [760, 442] width 1285 height 513
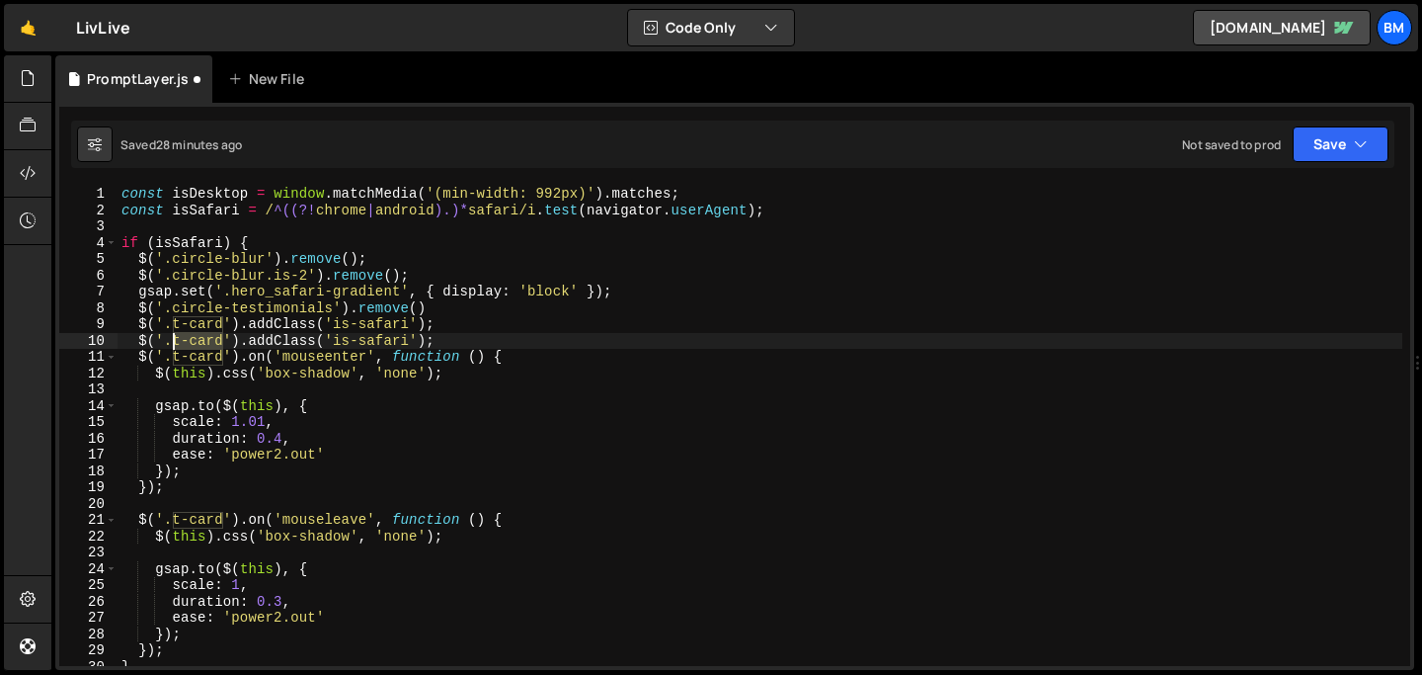
drag, startPoint x: 224, startPoint y: 337, endPoint x: 172, endPoint y: 339, distance: 52.4
click at [172, 339] on div "const isDesktop = window . matchMedia ( '(min-width: 992px)' ) . matches ; cons…" at bounding box center [760, 442] width 1285 height 513
paste textarea "-top"
click at [357, 335] on div "const isDesktop = window . matchMedia ( '(min-width: 992px)' ) . matches ; cons…" at bounding box center [760, 442] width 1285 height 513
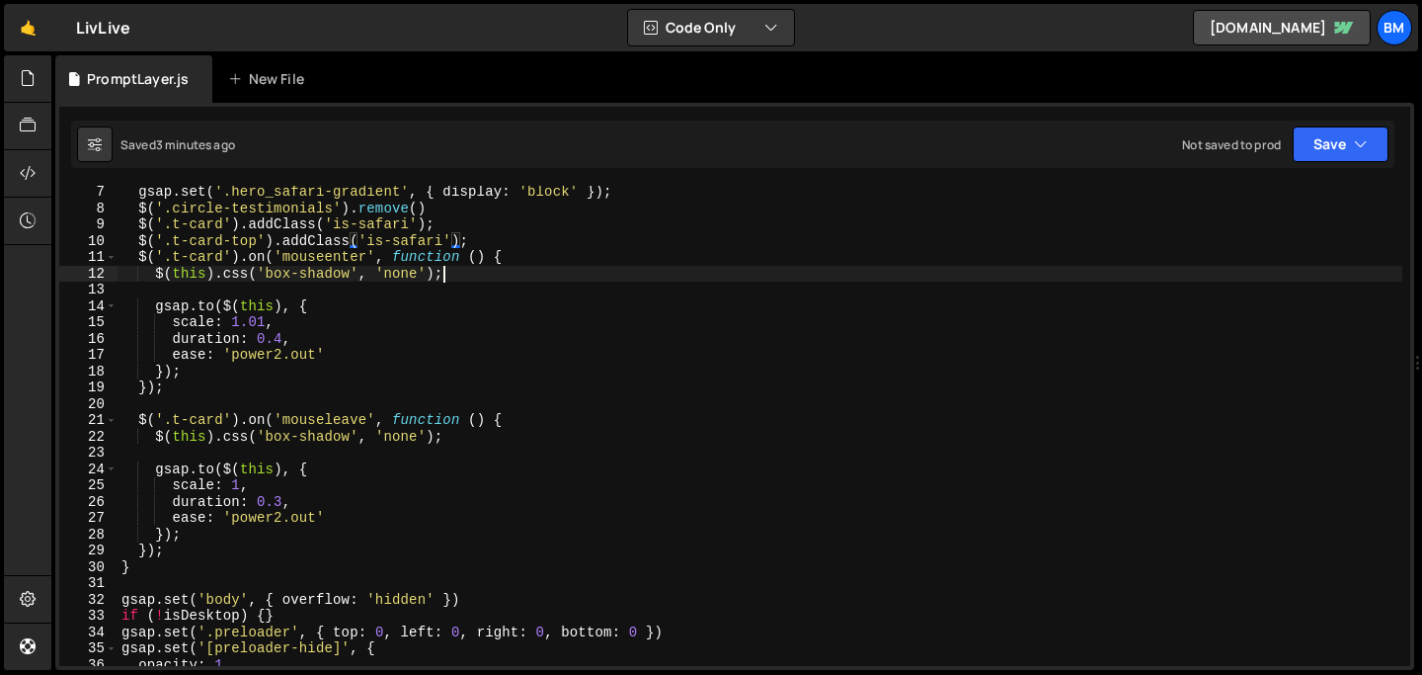
click at [460, 270] on div "gsap . set ( '.hero_safari-gradient' , { display : 'block' }) ; $ ( '.circle-te…" at bounding box center [760, 440] width 1285 height 513
click at [464, 440] on div "gsap . set ( '.hero_safari-gradient' , { display : 'block' }) ; $ ( '.circle-te…" at bounding box center [760, 440] width 1285 height 513
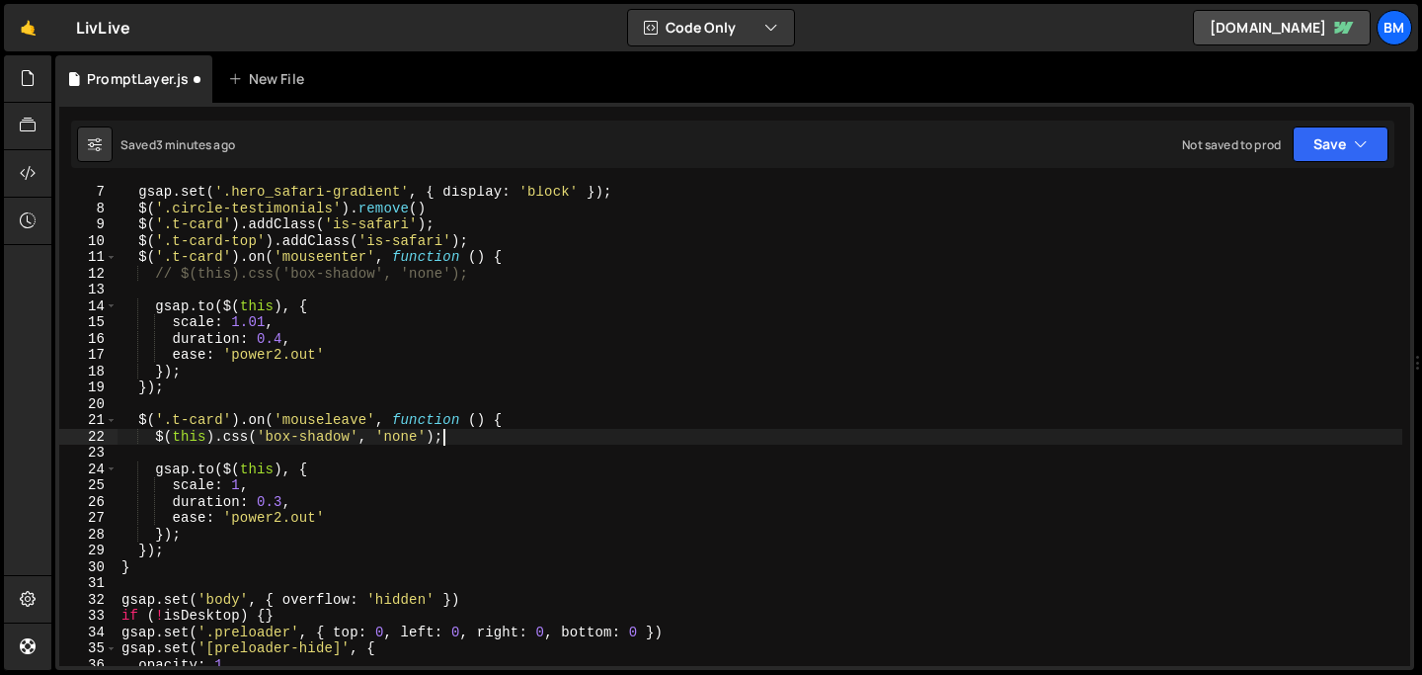
type textarea "// $(this).css('box-shadow', 'none');"
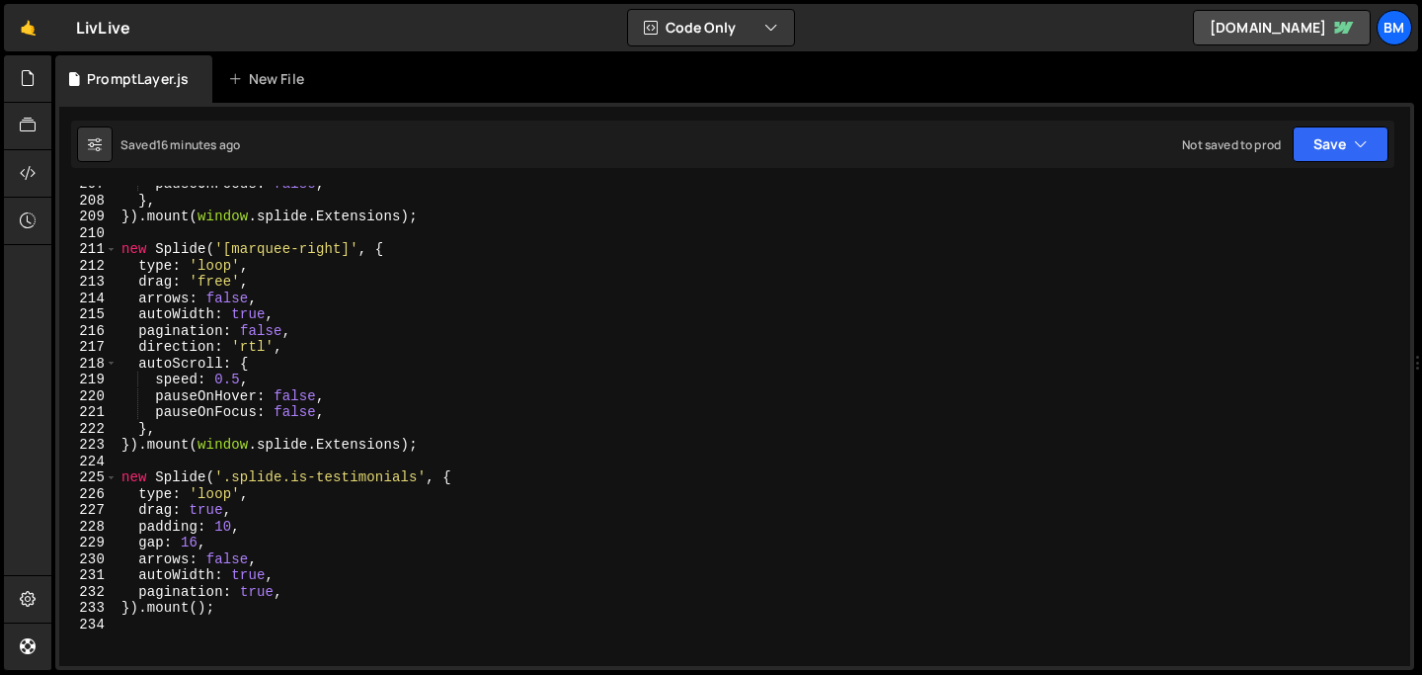
scroll to position [3309, 0]
